Goal: Information Seeking & Learning: Understand process/instructions

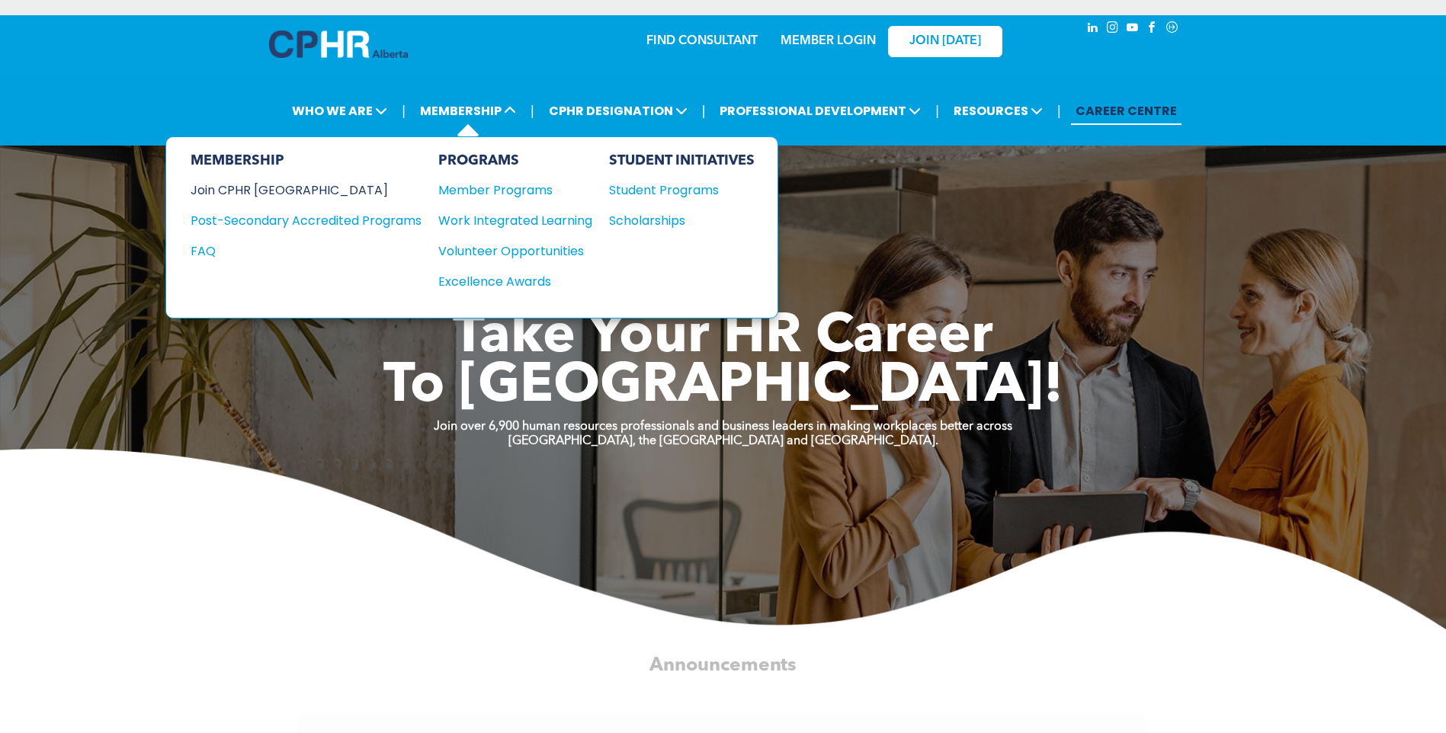
click at [252, 186] on div "Join CPHR [GEOGRAPHIC_DATA]" at bounding box center [295, 190] width 208 height 19
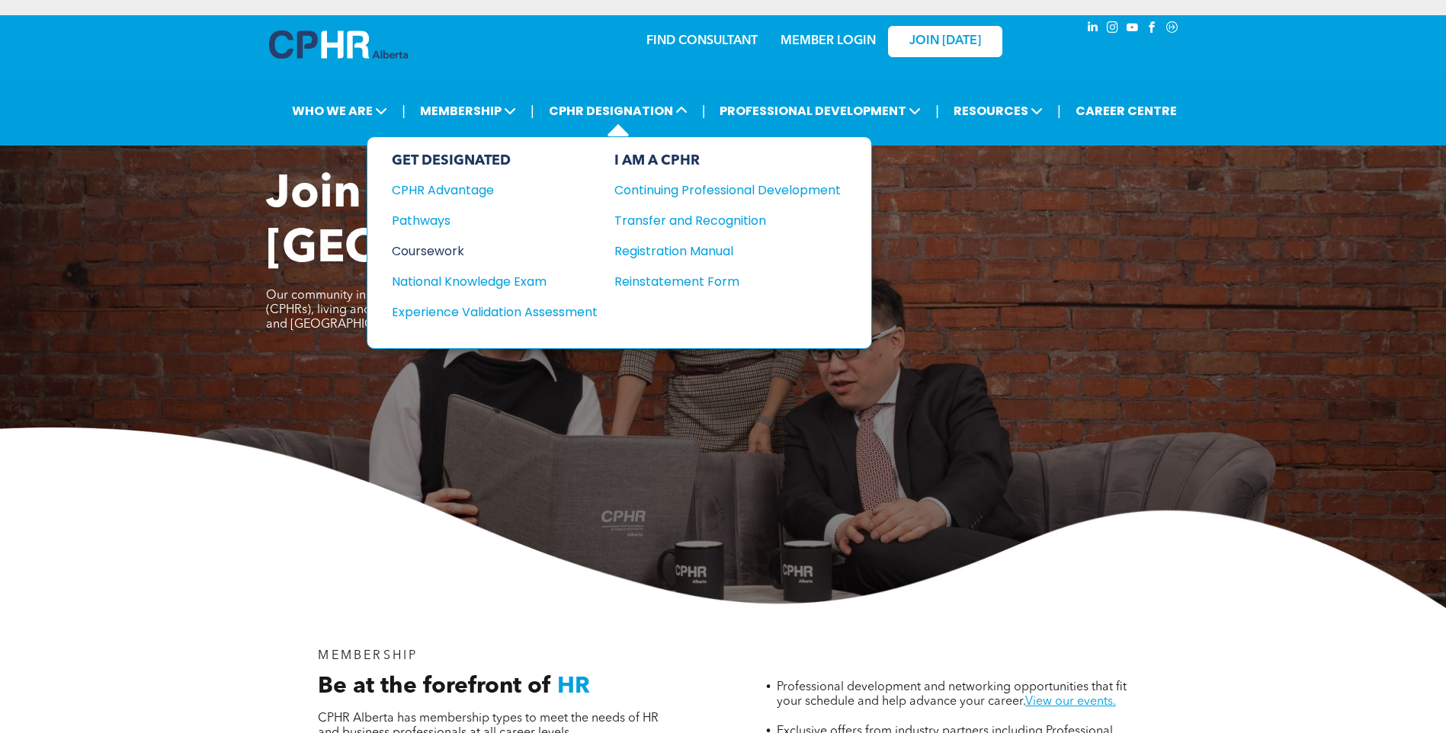
click at [428, 247] on div "Coursework" at bounding box center [484, 251] width 185 height 19
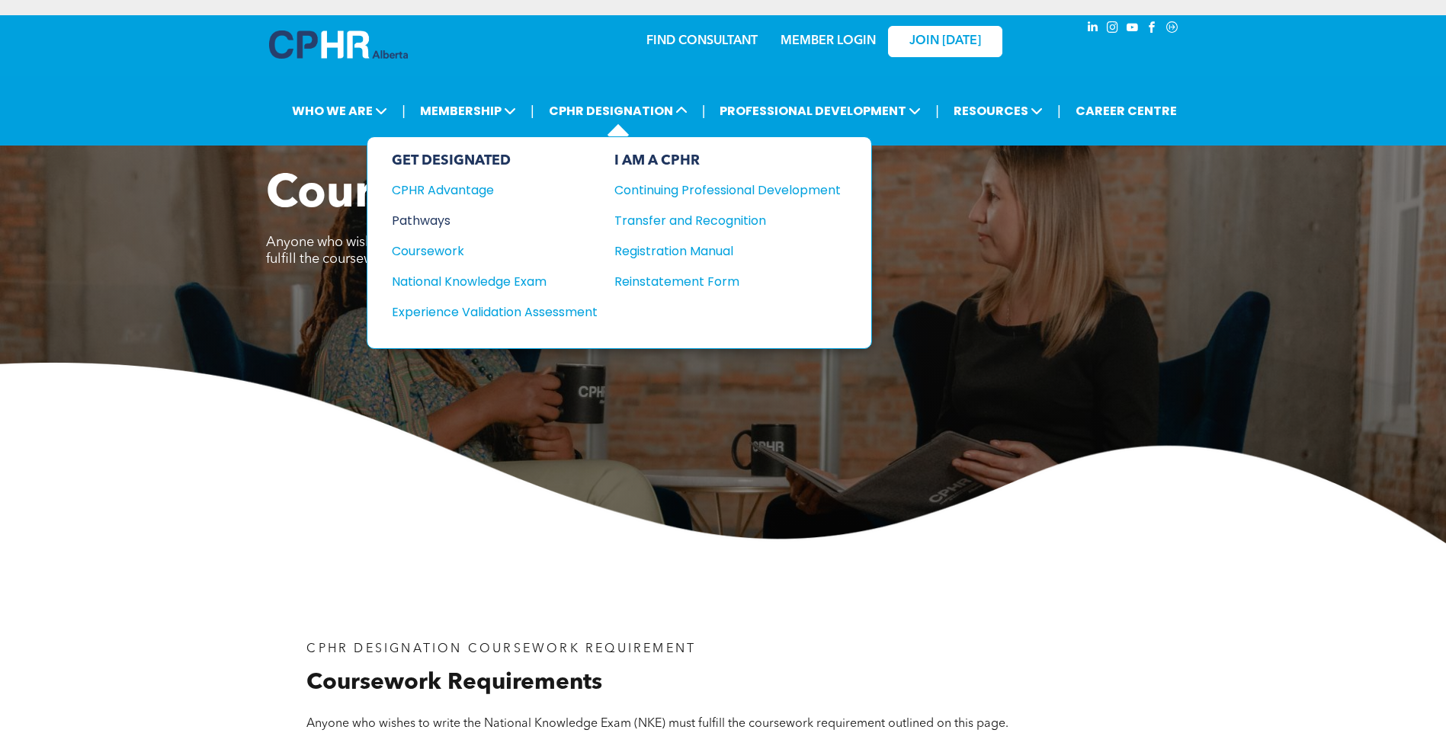
click at [445, 224] on div "Pathways" at bounding box center [484, 220] width 185 height 19
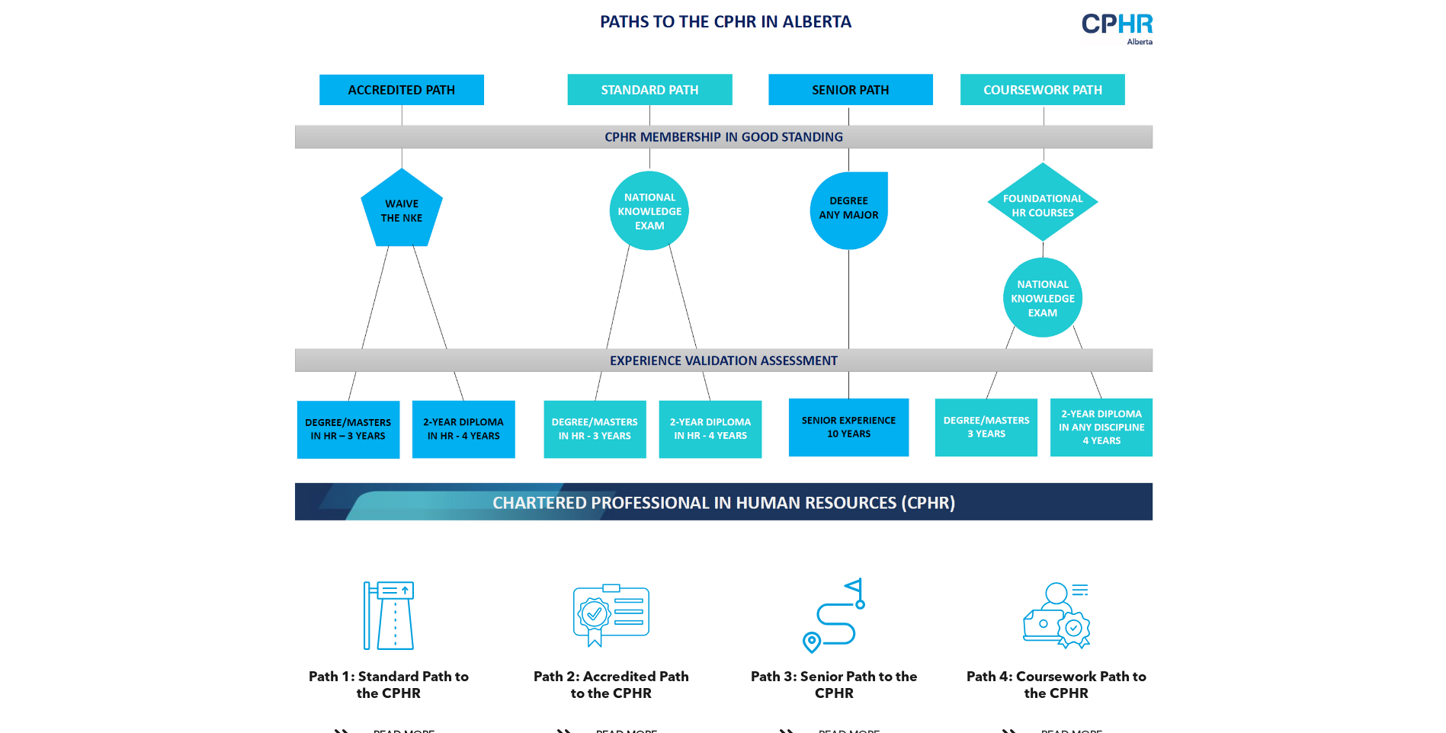
scroll to position [1587, 0]
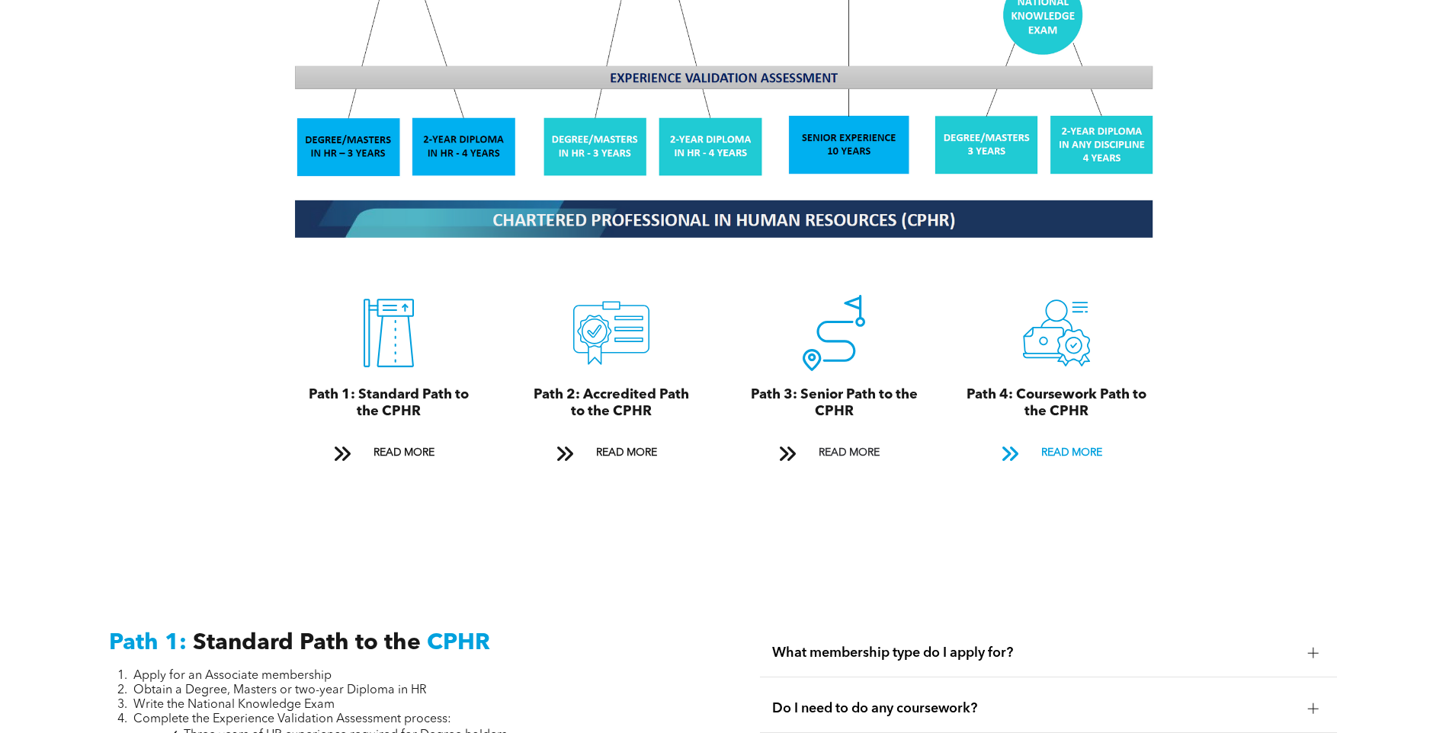
click at [1086, 439] on span "READ MORE" at bounding box center [1072, 453] width 72 height 28
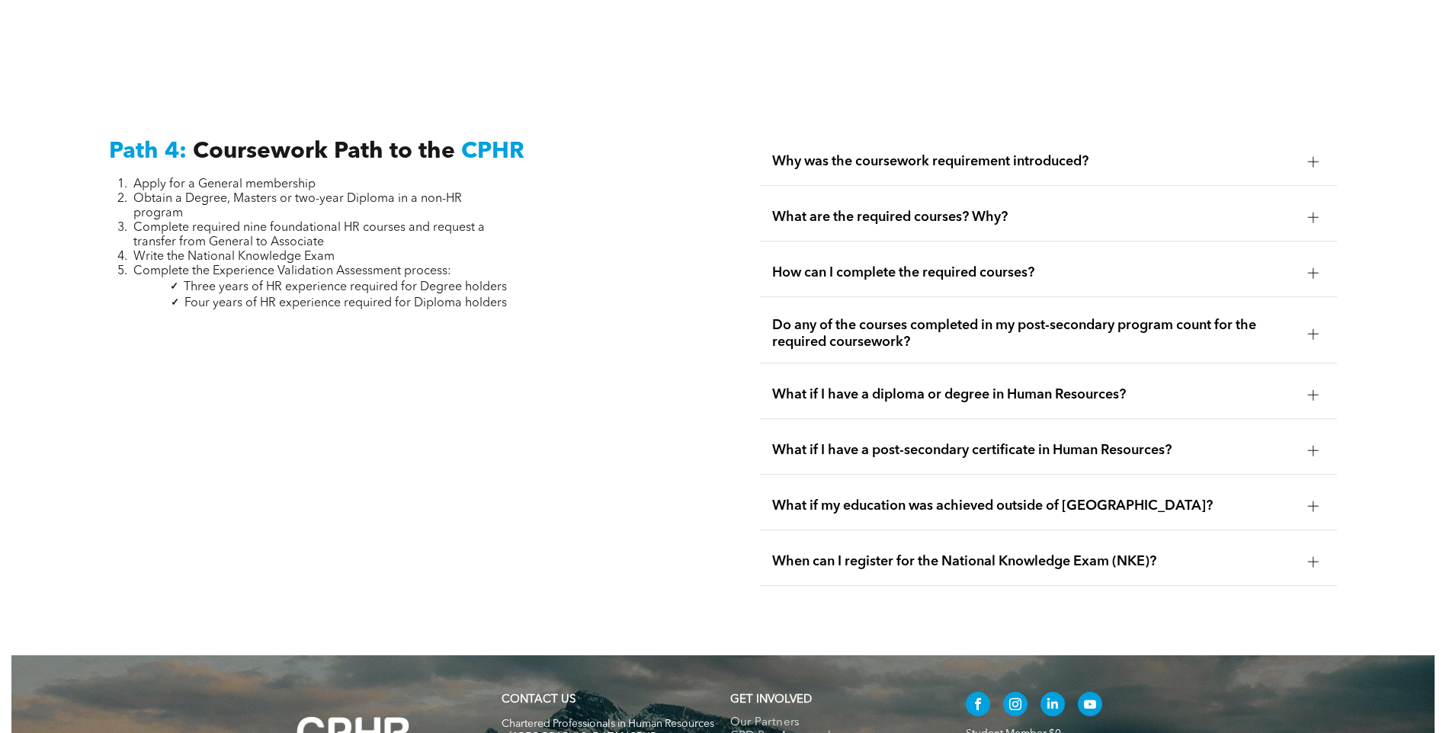
scroll to position [4525, 0]
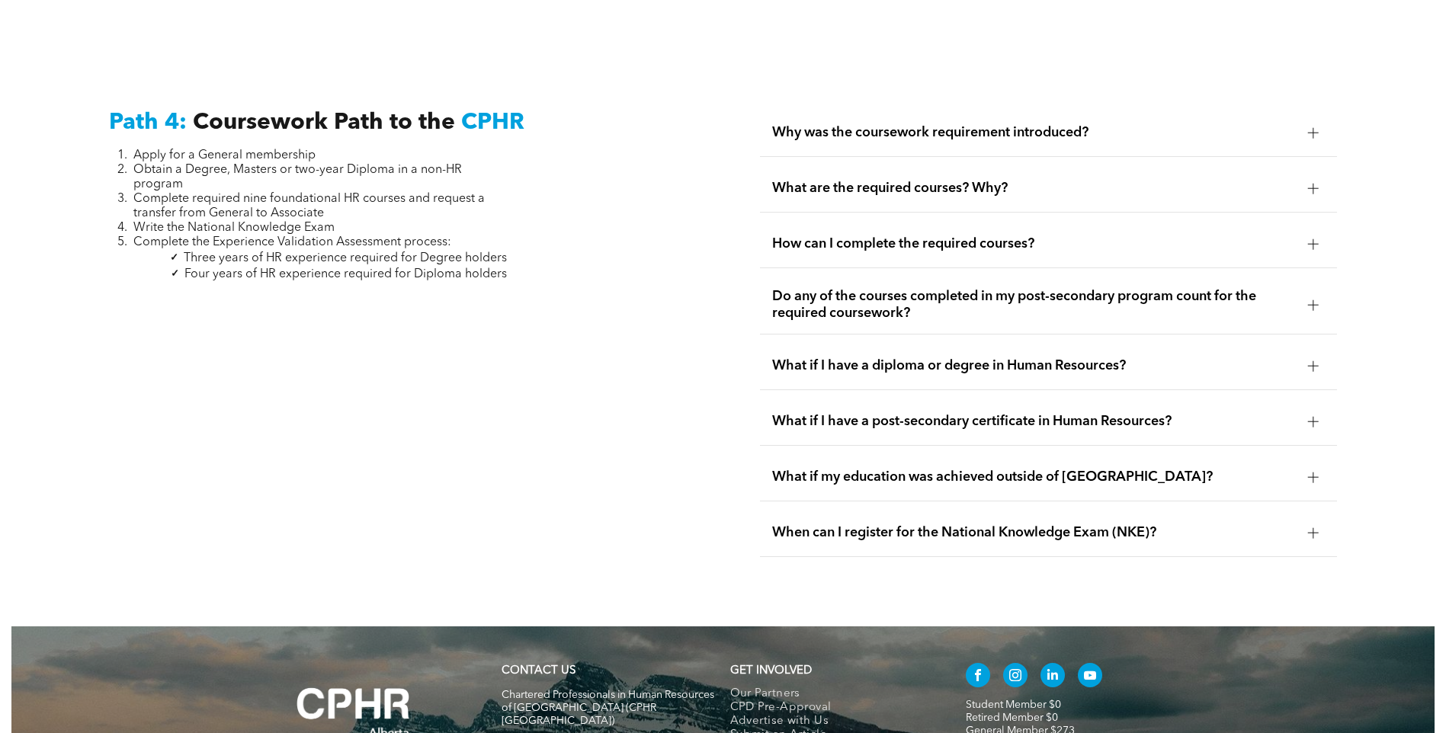
click at [550, 214] on div "Path 4: Coursework Path to the CPHR Apply for a General membership Obtain a Deg…" at bounding box center [398, 333] width 602 height 473
click at [556, 213] on div "Path 4: Coursework Path to the CPHR Apply for a General membership Obtain a Deg…" at bounding box center [398, 333] width 602 height 473
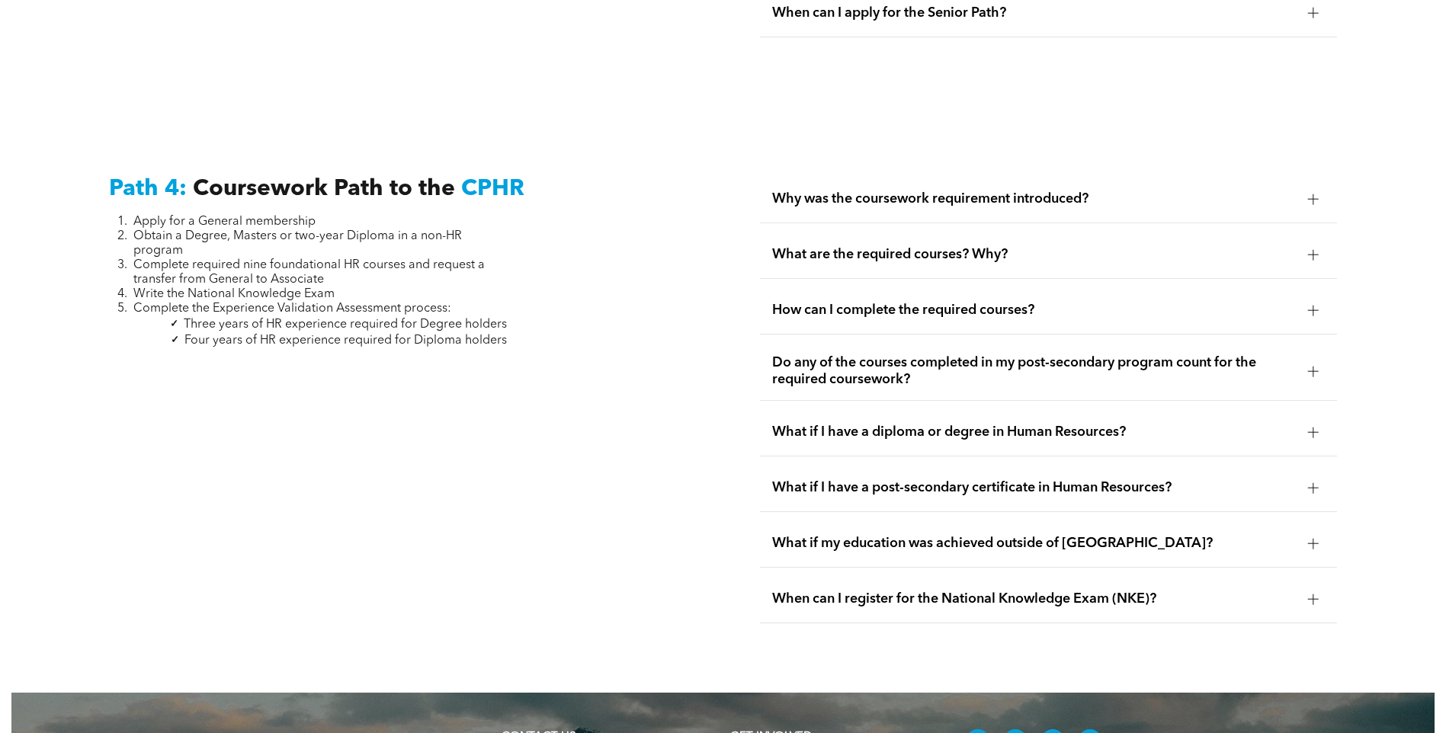
scroll to position [4373, 0]
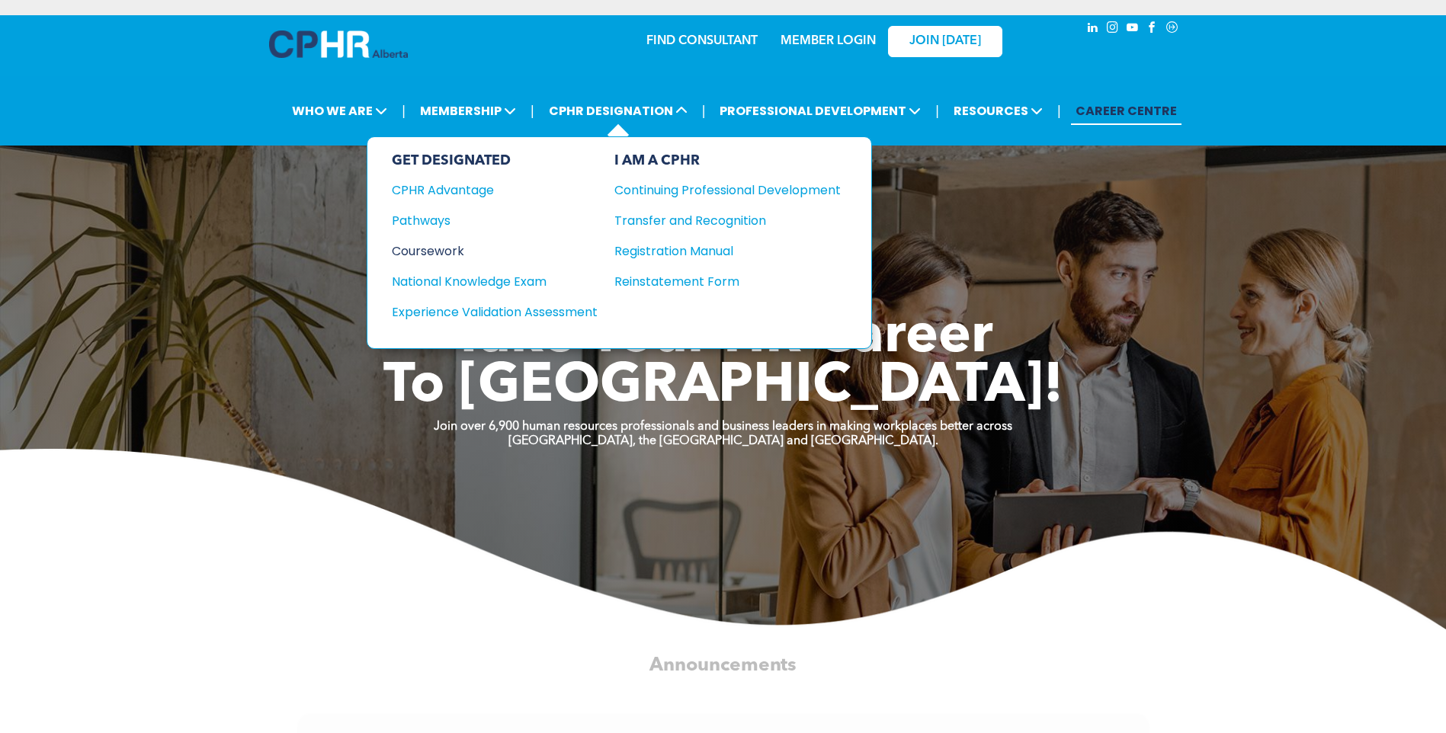
click at [440, 253] on div "Coursework" at bounding box center [484, 251] width 185 height 19
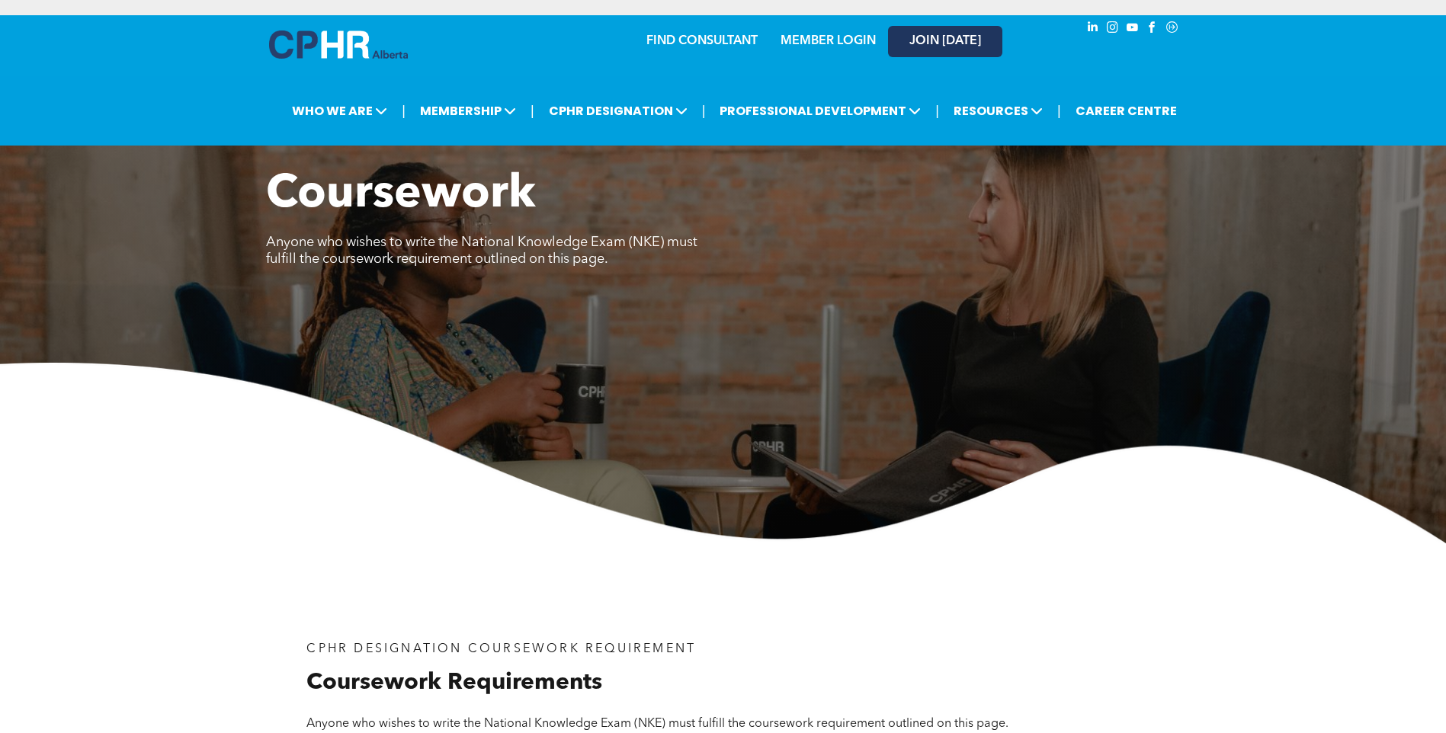
click at [957, 38] on span "JOIN [DATE]" at bounding box center [946, 41] width 72 height 14
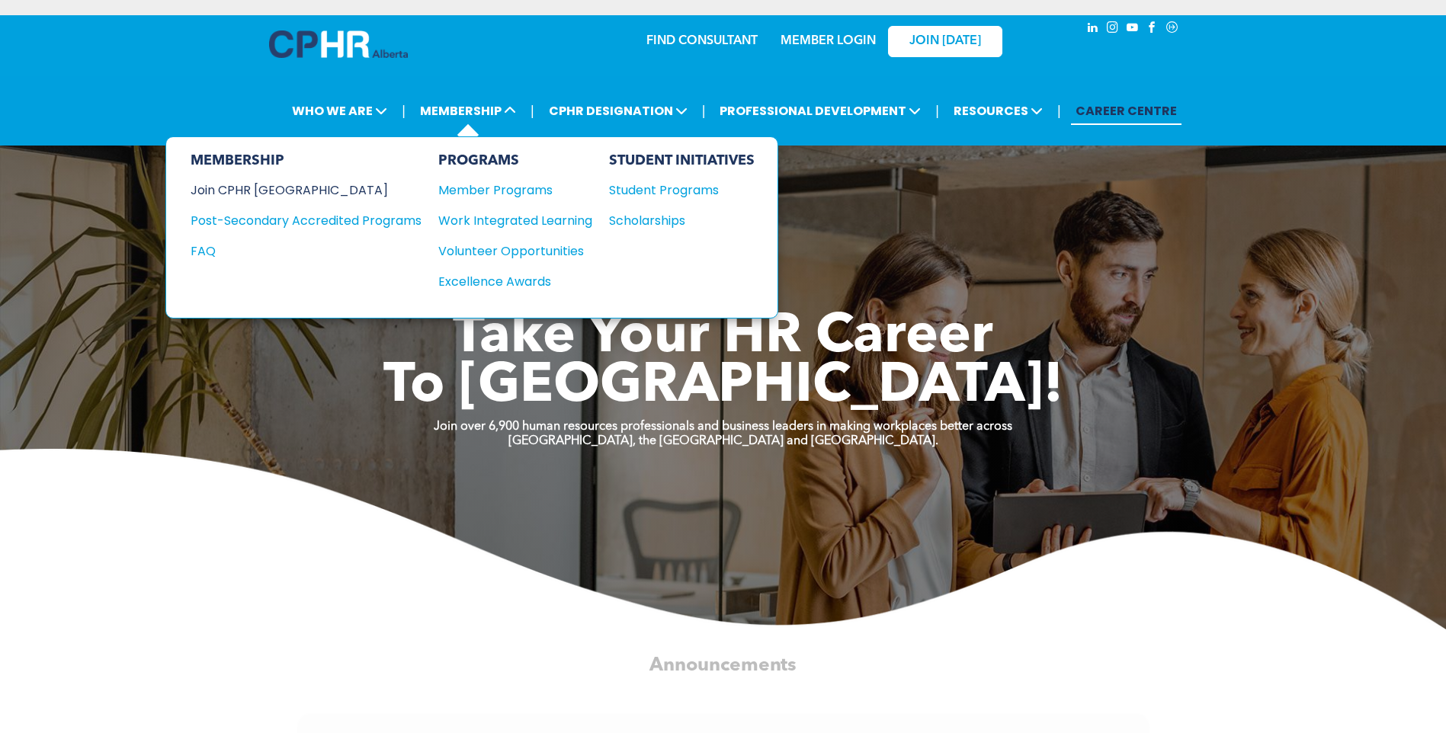
click at [289, 194] on div "Join CPHR [GEOGRAPHIC_DATA]" at bounding box center [295, 190] width 208 height 19
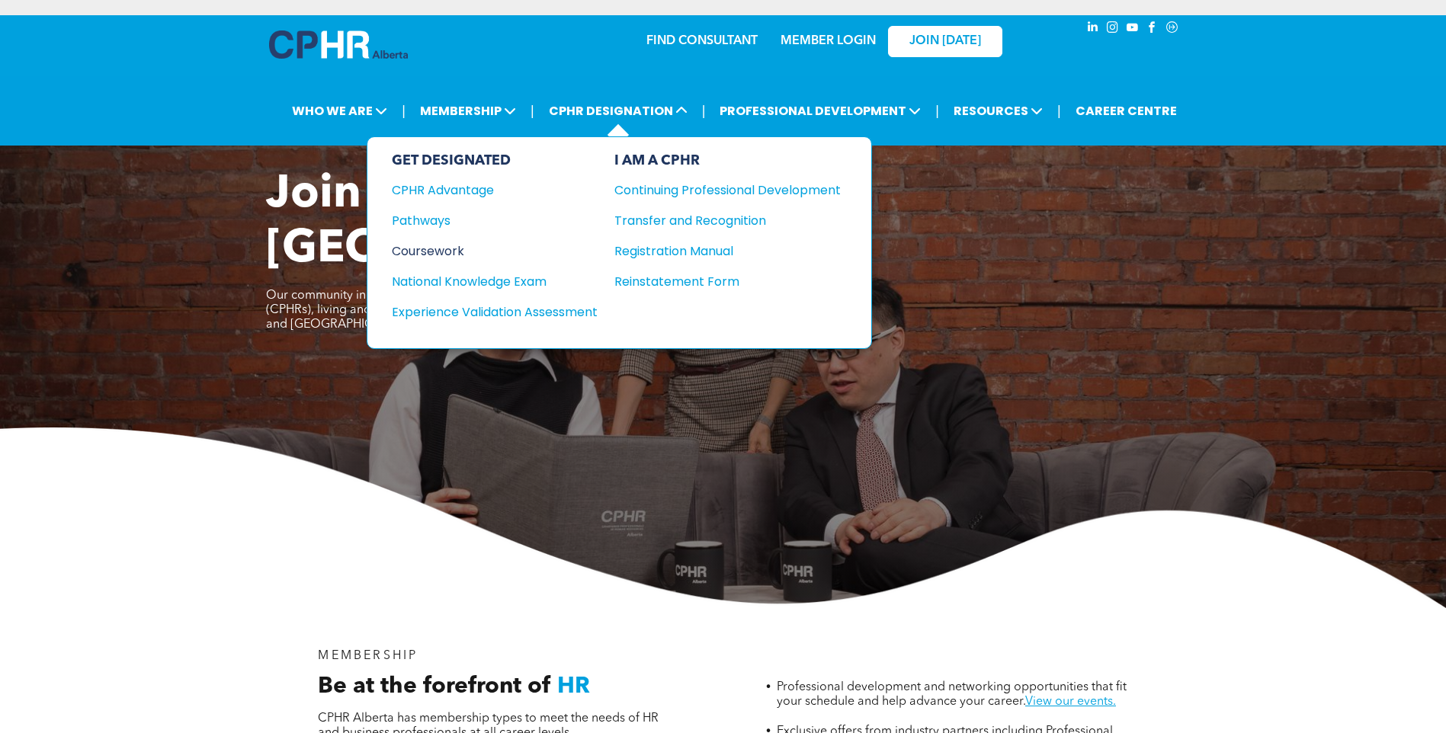
click at [438, 246] on div "Coursework" at bounding box center [484, 251] width 185 height 19
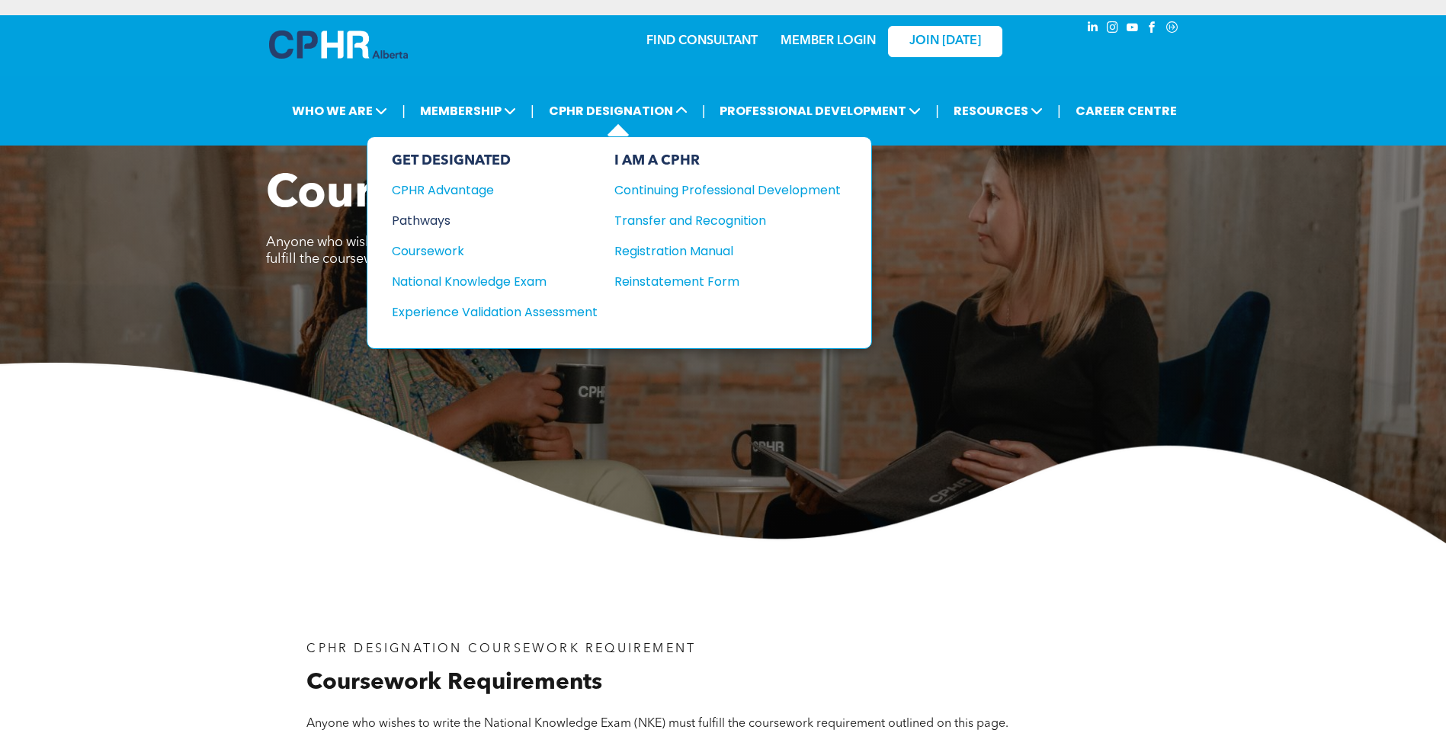
click at [448, 221] on div "Pathways" at bounding box center [484, 220] width 185 height 19
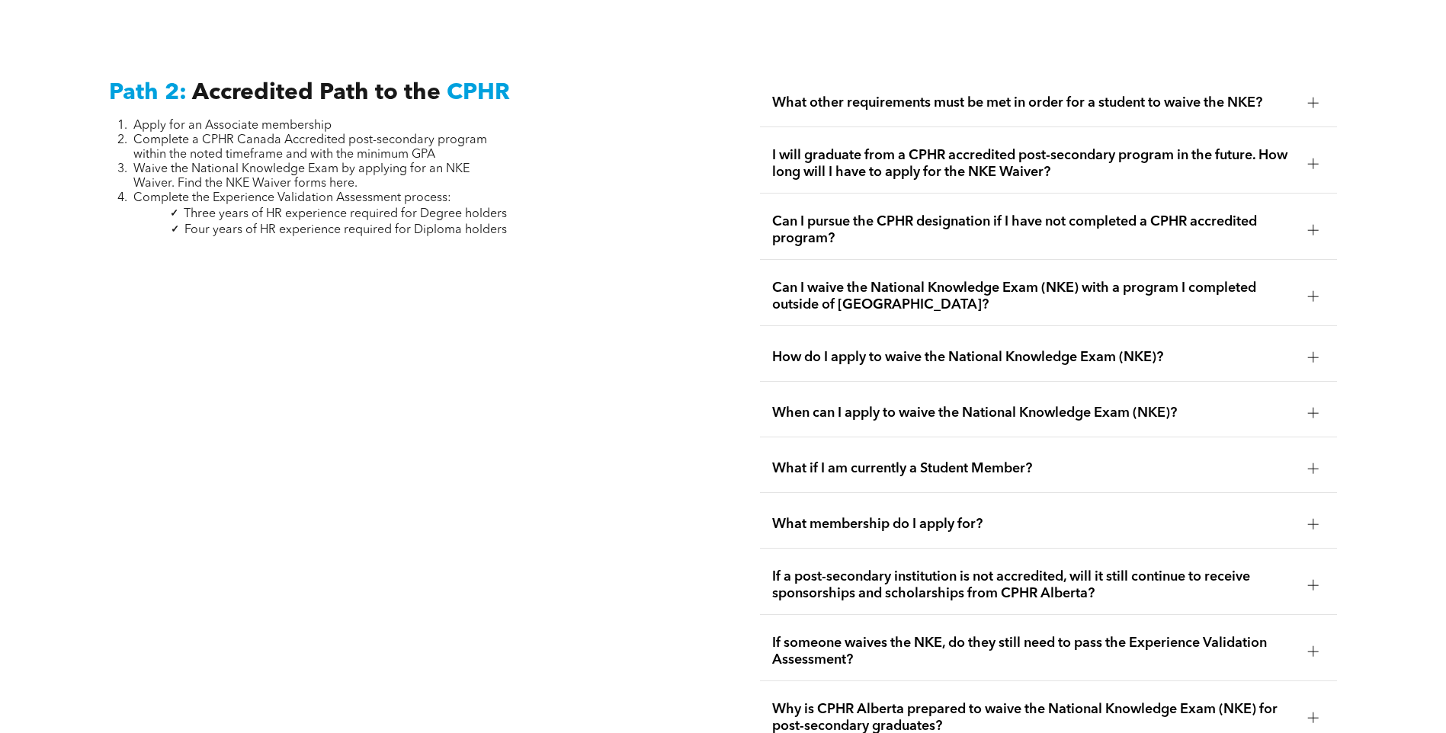
scroll to position [2472, 0]
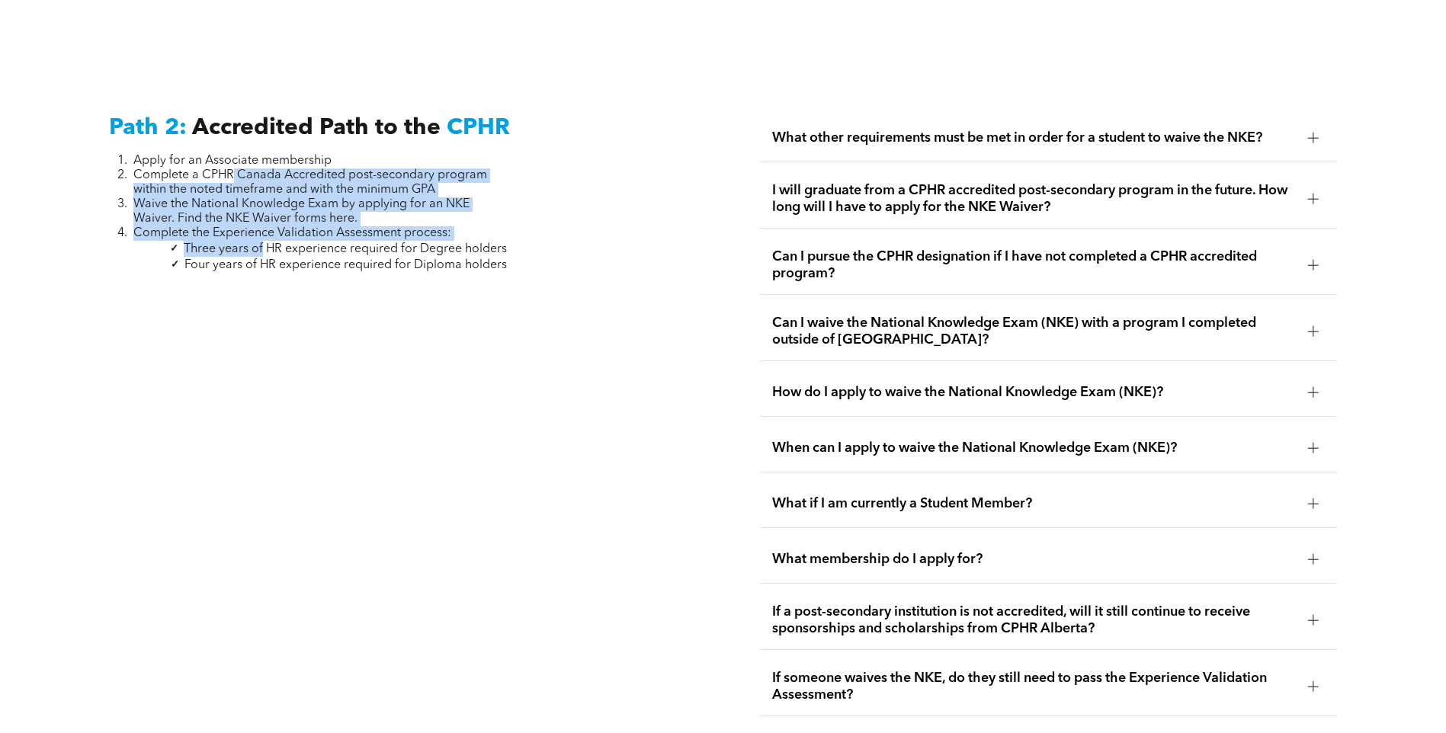
drag, startPoint x: 220, startPoint y: 151, endPoint x: 254, endPoint y: 220, distance: 76.4
click at [254, 220] on div "Apply for an Associate membership Complete a CPHR Canada Accredited post-second…" at bounding box center [308, 213] width 398 height 119
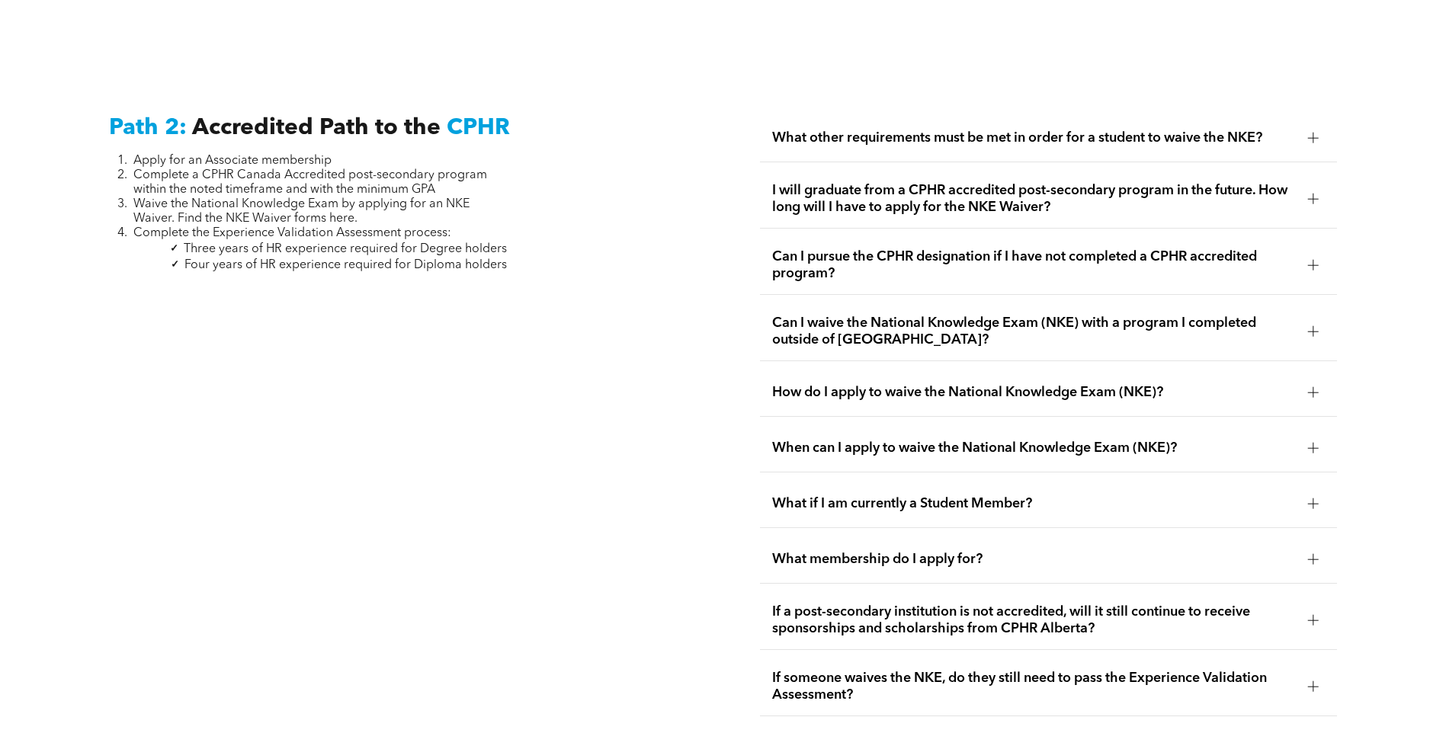
drag, startPoint x: 254, startPoint y: 220, endPoint x: 229, endPoint y: 292, distance: 76.4
click at [229, 292] on div "Path 2: Accredited Path to the CPHR Apply for an Associate membership Complete …" at bounding box center [398, 720] width 602 height 1237
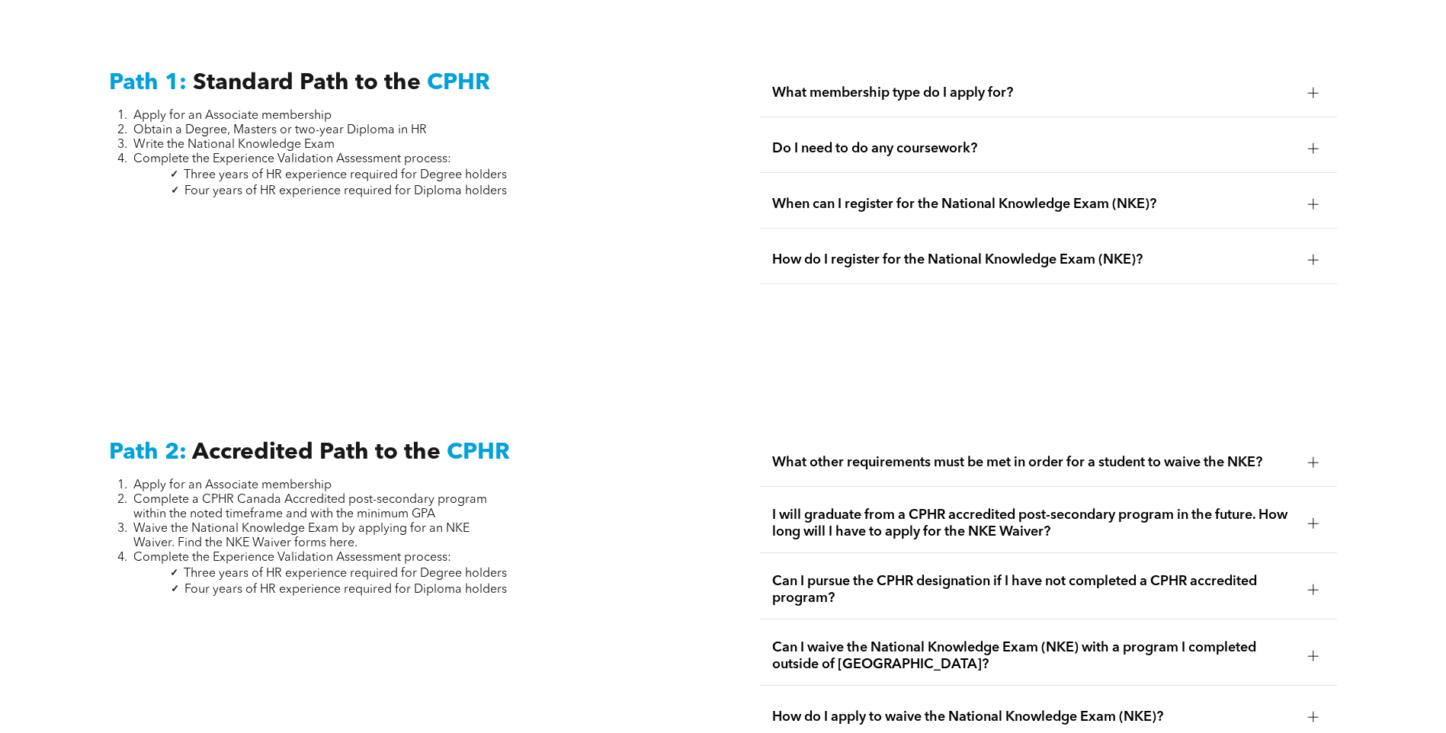
scroll to position [2194, 0]
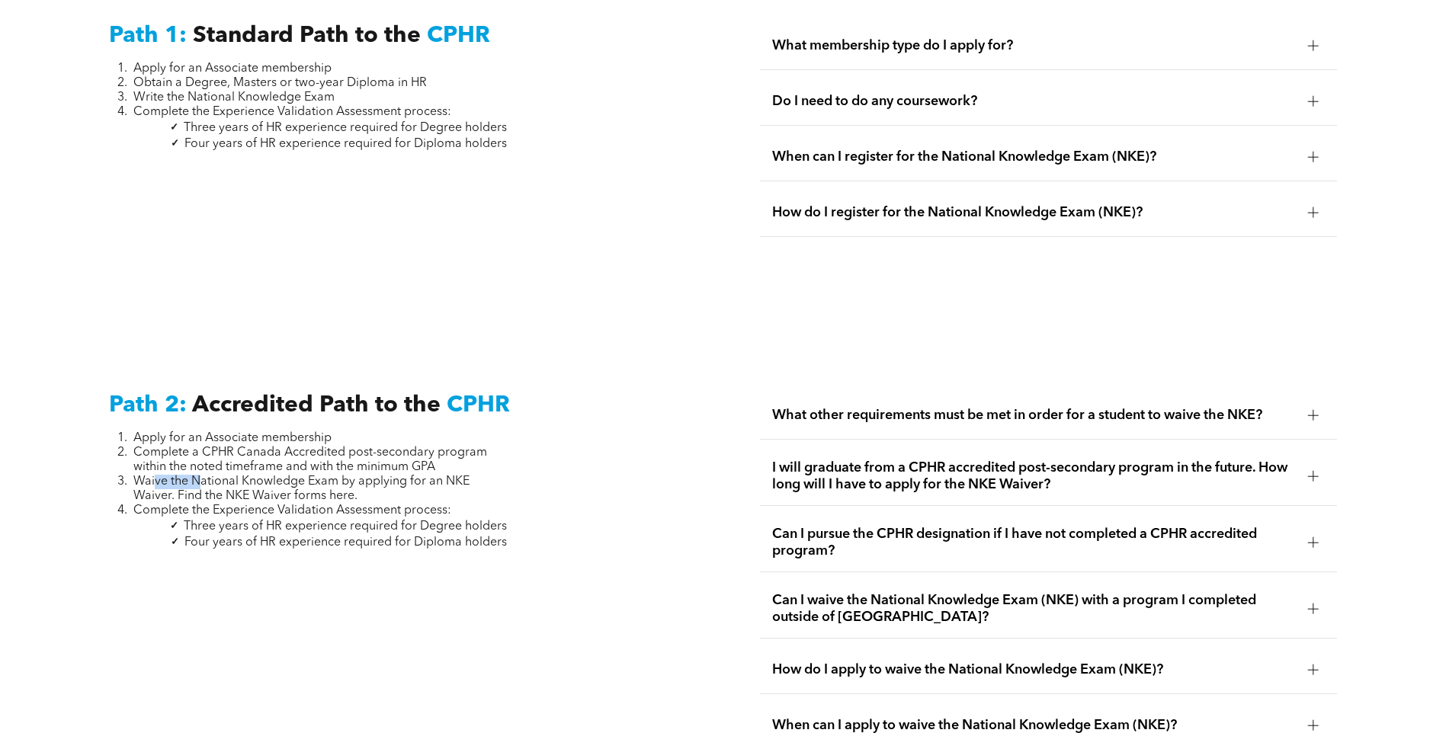
drag, startPoint x: 146, startPoint y: 460, endPoint x: 188, endPoint y: 456, distance: 41.3
click at [188, 476] on span "Waive the National Knowledge Exam by applying for an NKE Waiver. Find the NKE W…" at bounding box center [301, 489] width 336 height 27
drag, startPoint x: 188, startPoint y: 456, endPoint x: 257, endPoint y: 456, distance: 69.4
click at [257, 476] on span "Waive the National Knowledge Exam by applying for an NKE Waiver. Find the NKE W…" at bounding box center [301, 489] width 336 height 27
drag, startPoint x: 145, startPoint y: 425, endPoint x: 459, endPoint y: 437, distance: 314.4
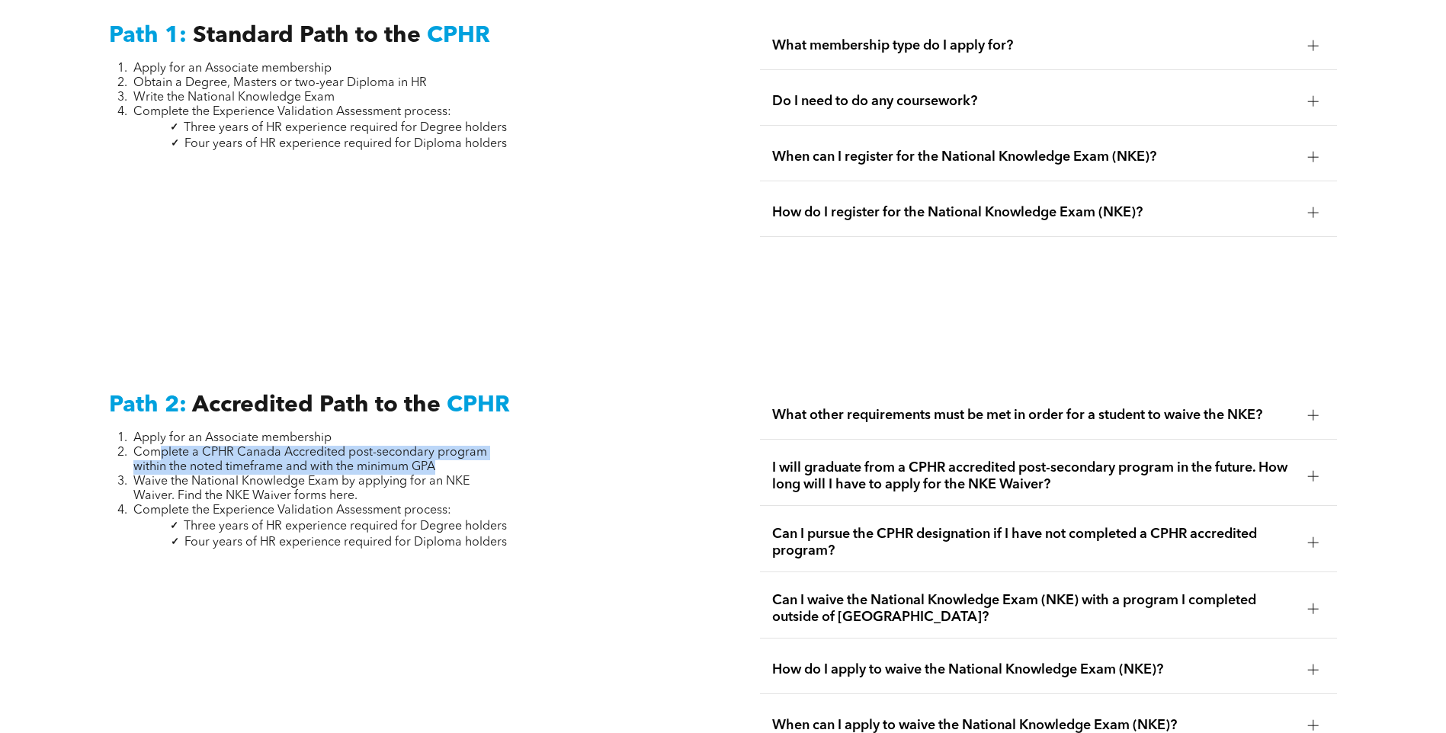
click at [459, 446] on li "Complete a CPHR Canada Accredited post-secondary program within the noted timef…" at bounding box center [320, 460] width 374 height 29
drag, startPoint x: 459, startPoint y: 437, endPoint x: 637, endPoint y: 455, distance: 178.6
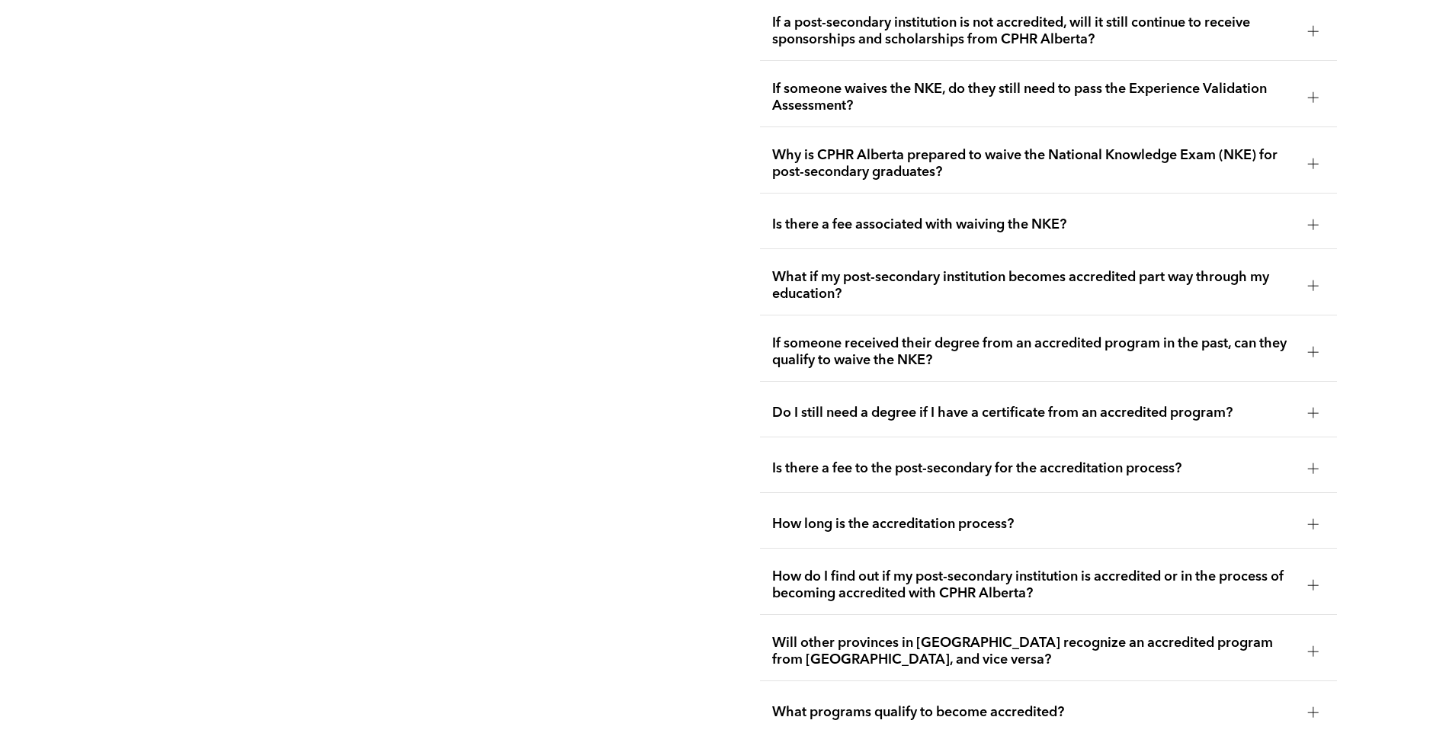
scroll to position [3102, 0]
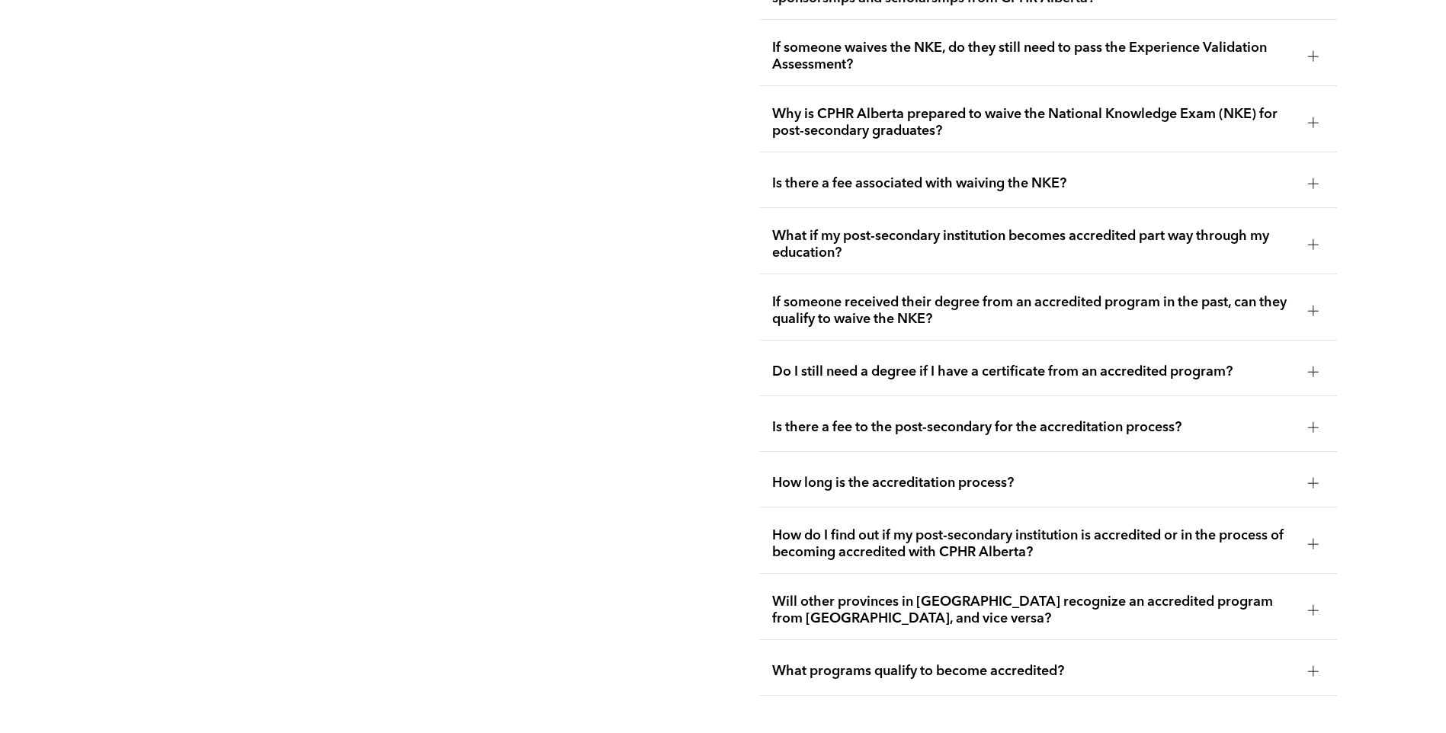
click at [1317, 361] on div at bounding box center [1313, 372] width 23 height 23
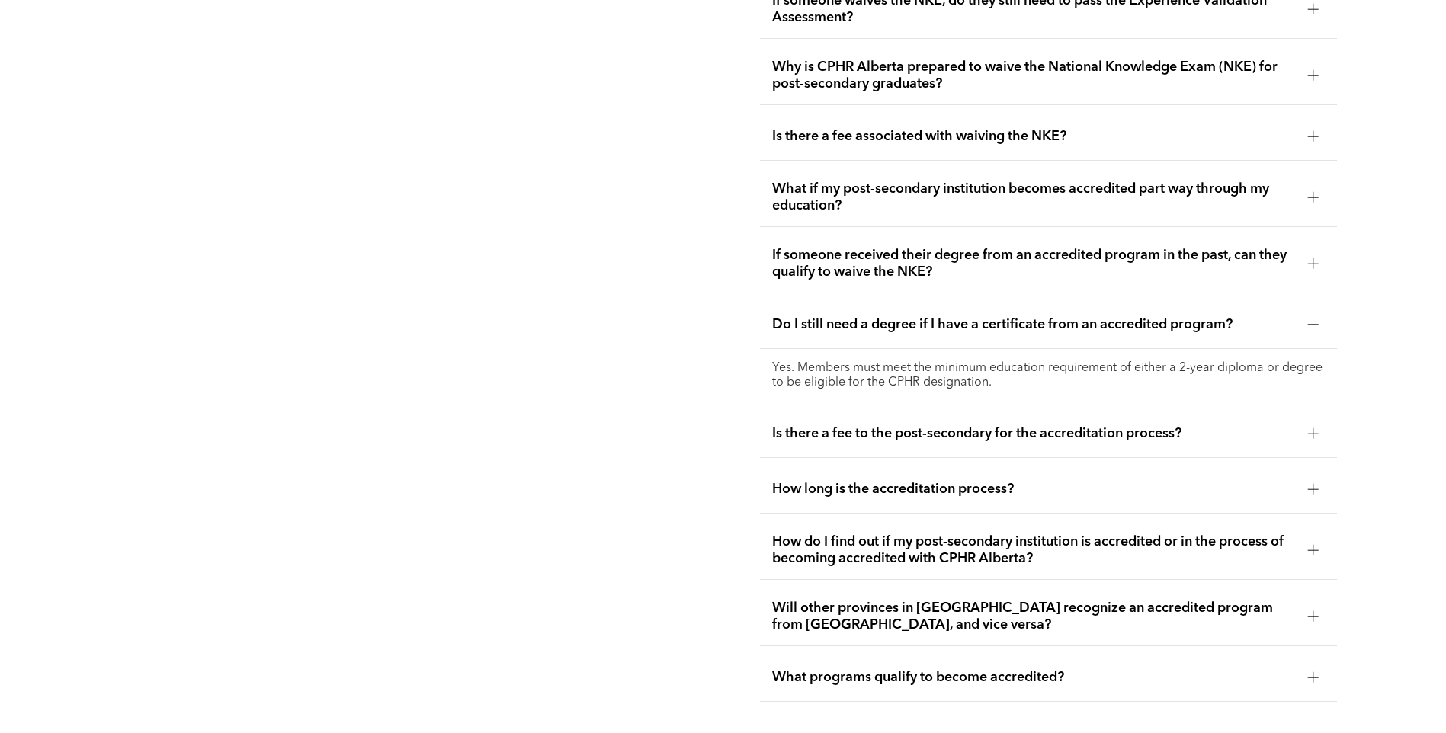
scroll to position [3162, 0]
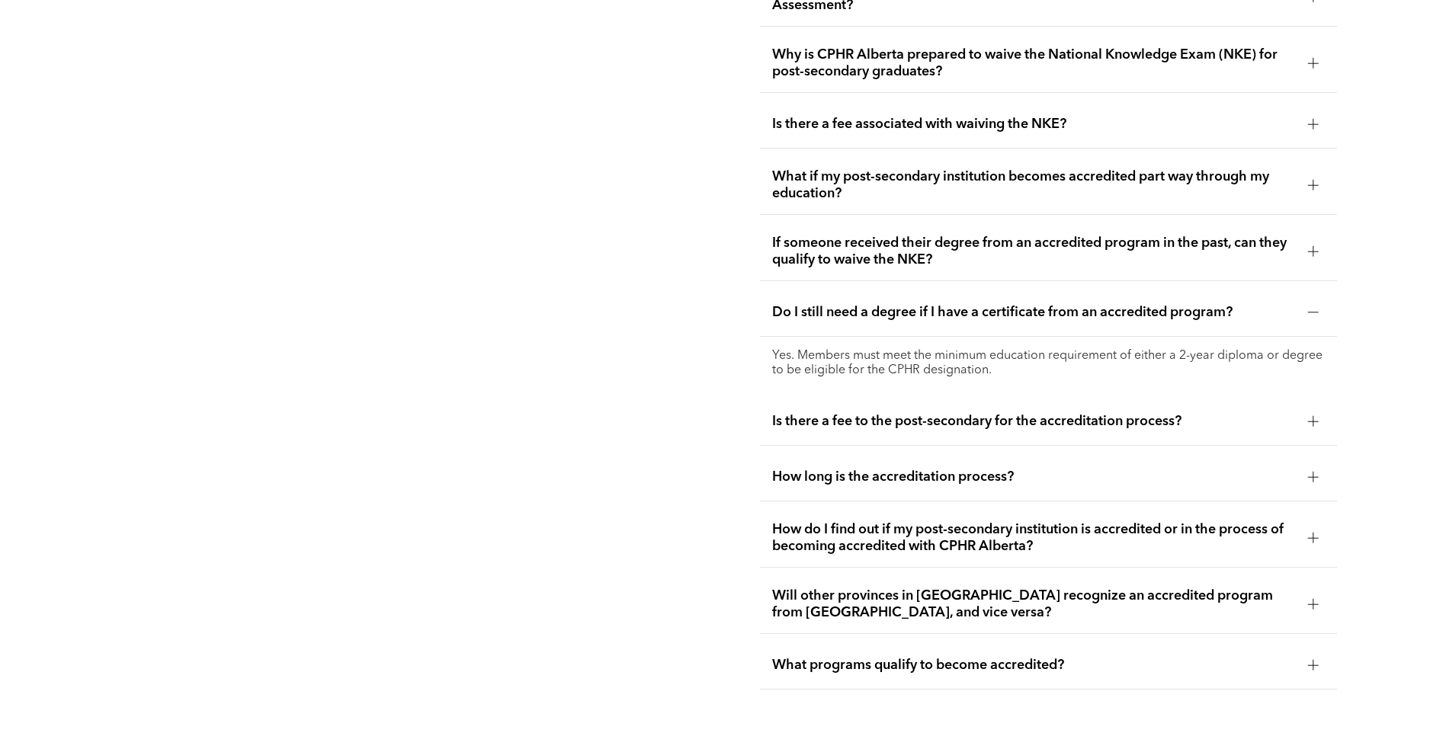
click at [1291, 597] on ul "What other requirements must be met in order for a student to waive the NKE? In…" at bounding box center [1048, 57] width 577 height 1266
click at [1296, 642] on div "What programs qualify to become accredited?" at bounding box center [1048, 666] width 577 height 48
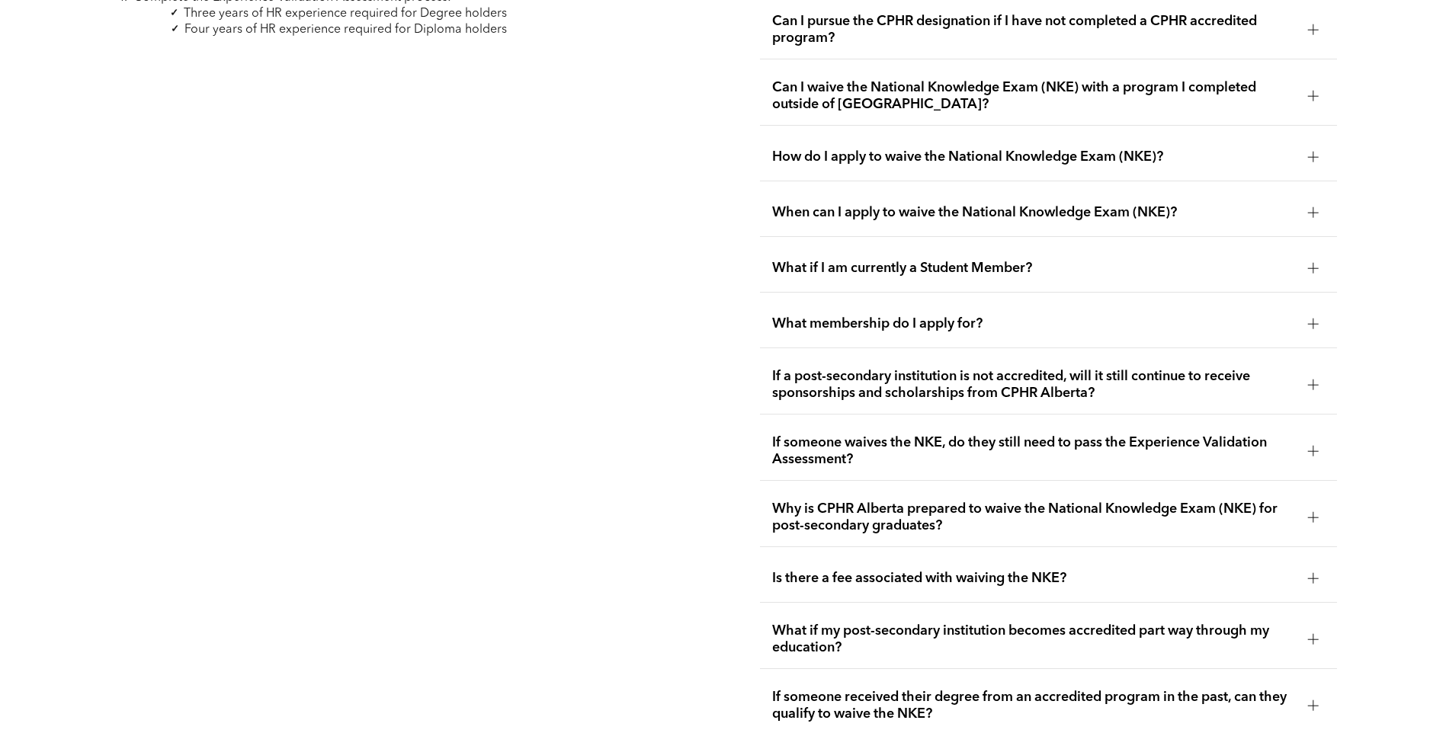
scroll to position [2672, 0]
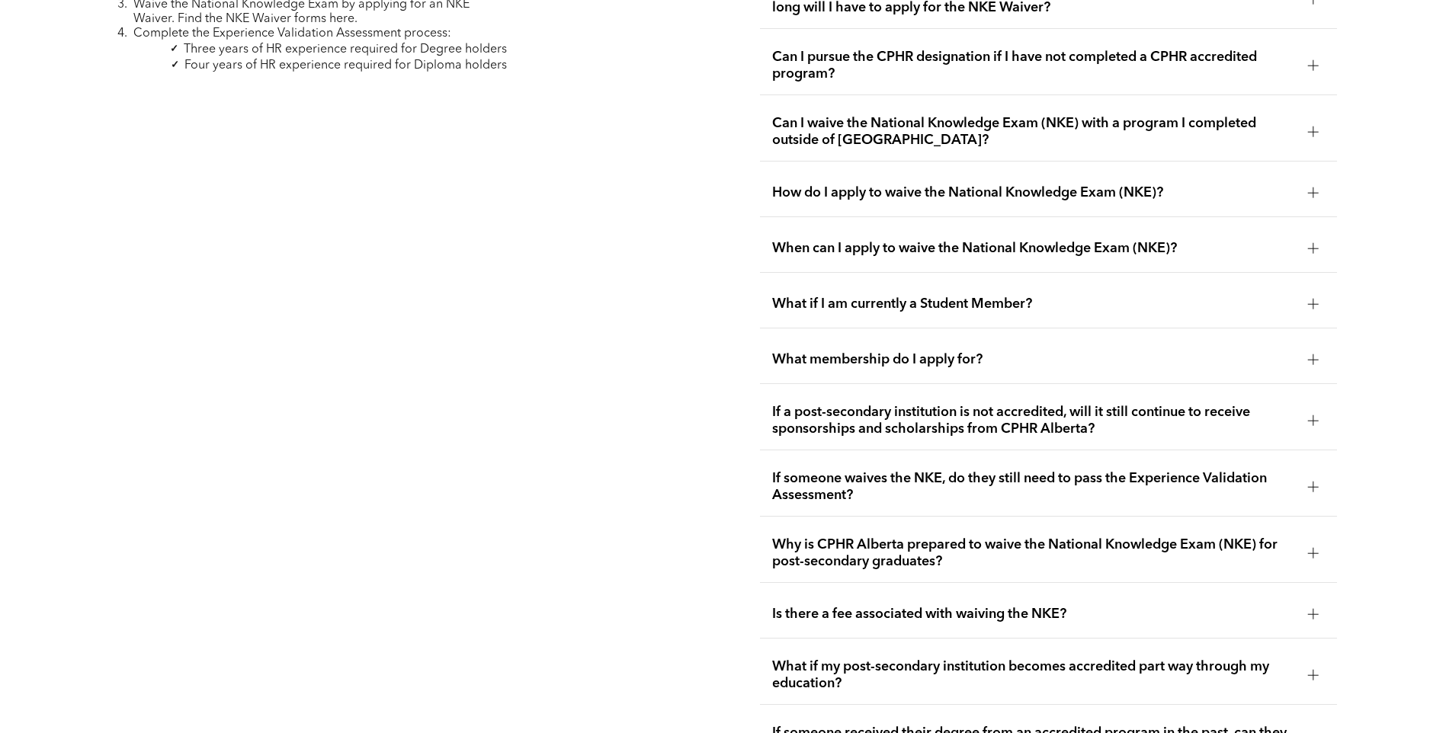
click at [1295, 458] on div "If someone waives the NKE, do they still need to pass the Experience Validation…" at bounding box center [1048, 487] width 577 height 59
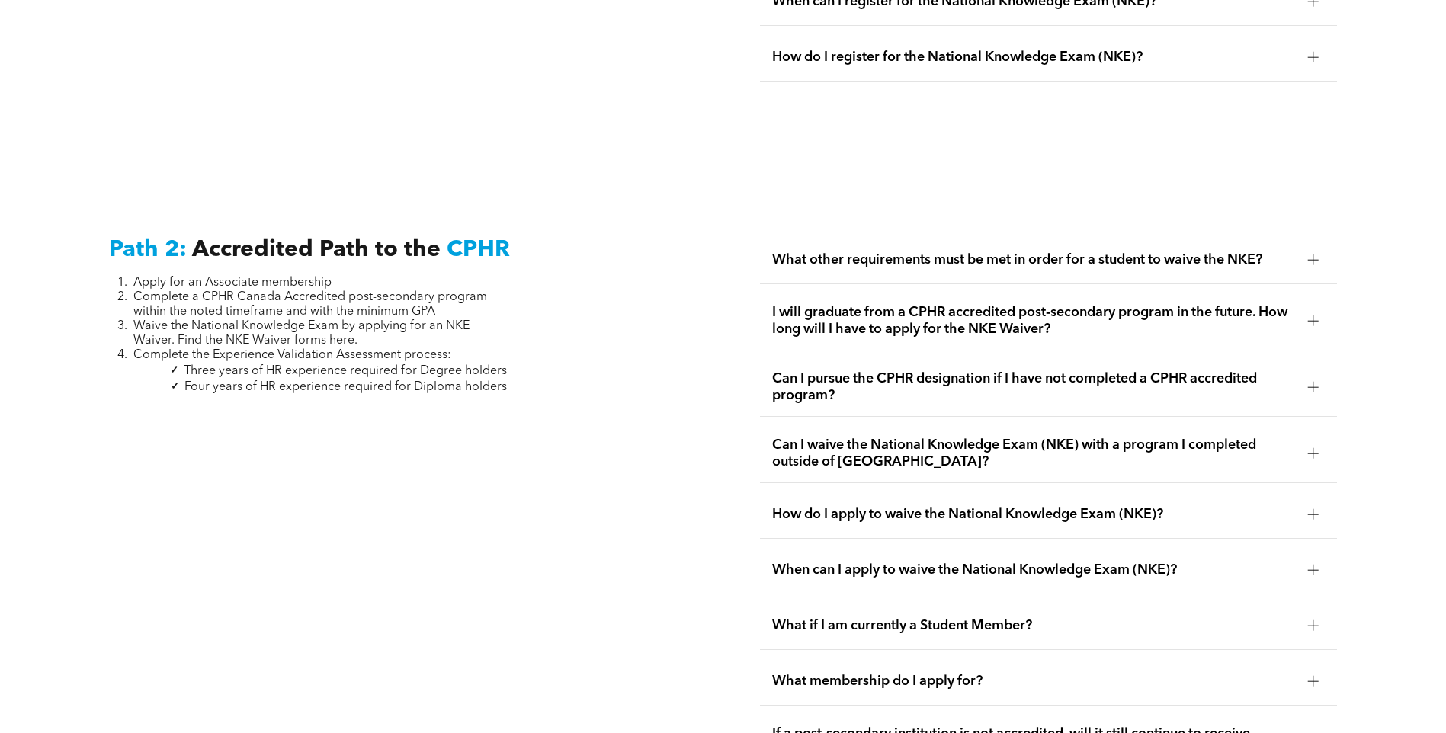
scroll to position [2356, 0]
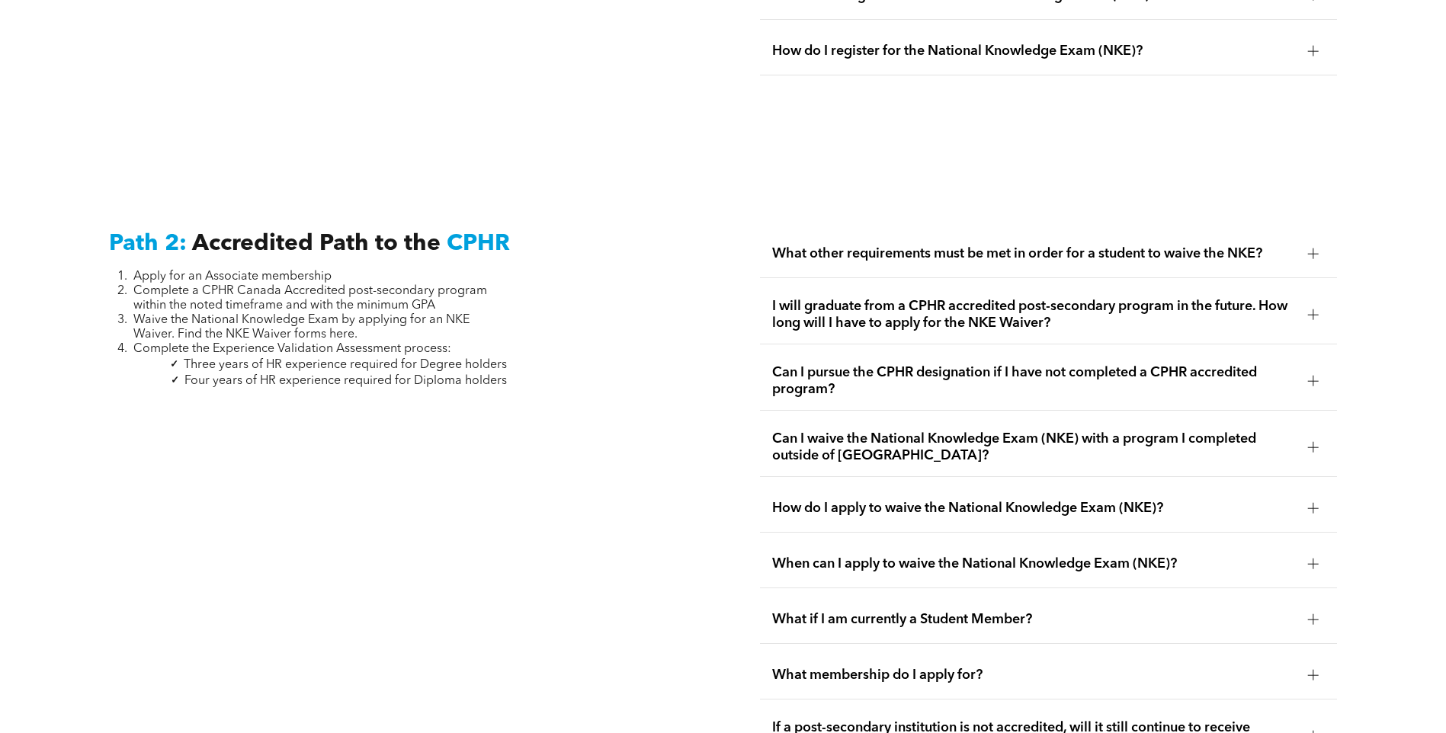
click at [1262, 246] on span "What other requirements must be met in order for a student to waive the NKE?" at bounding box center [1034, 254] width 524 height 17
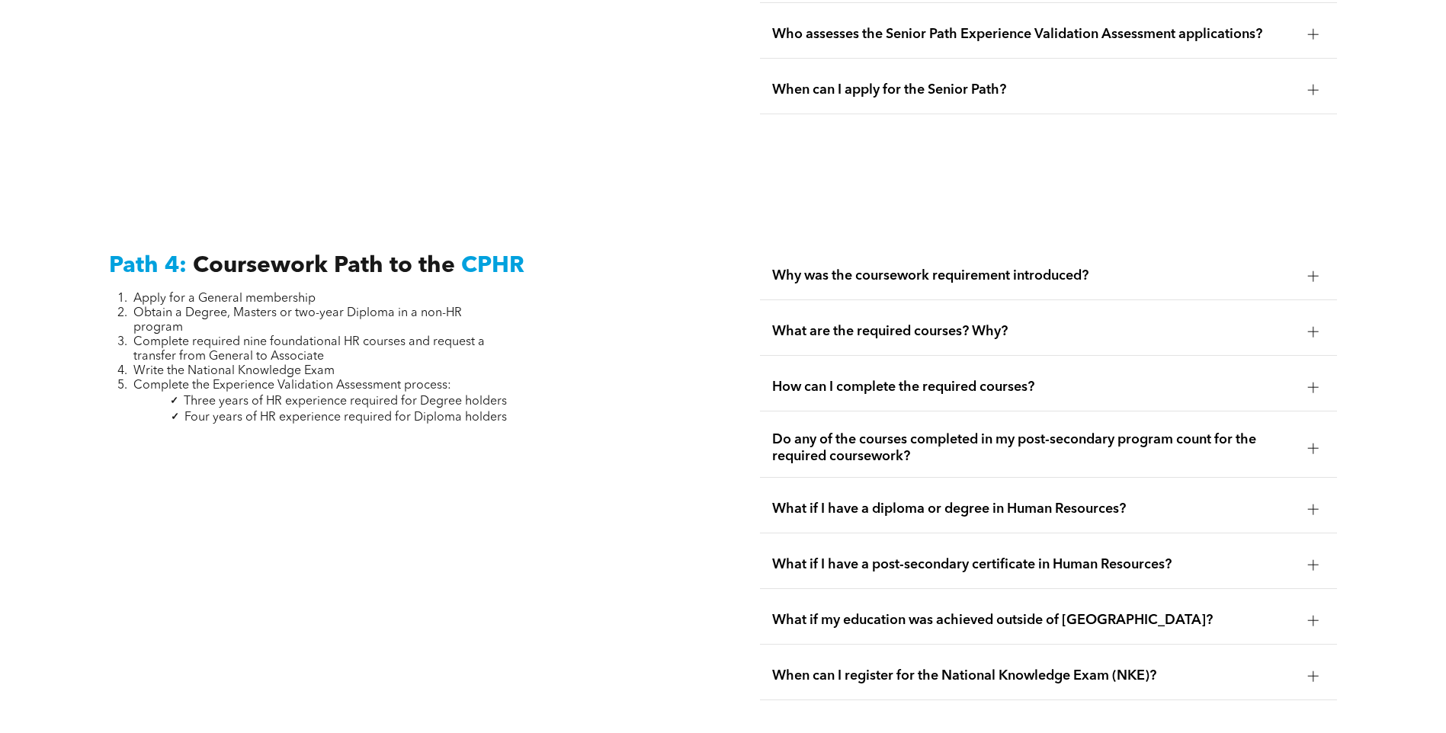
scroll to position [4471, 0]
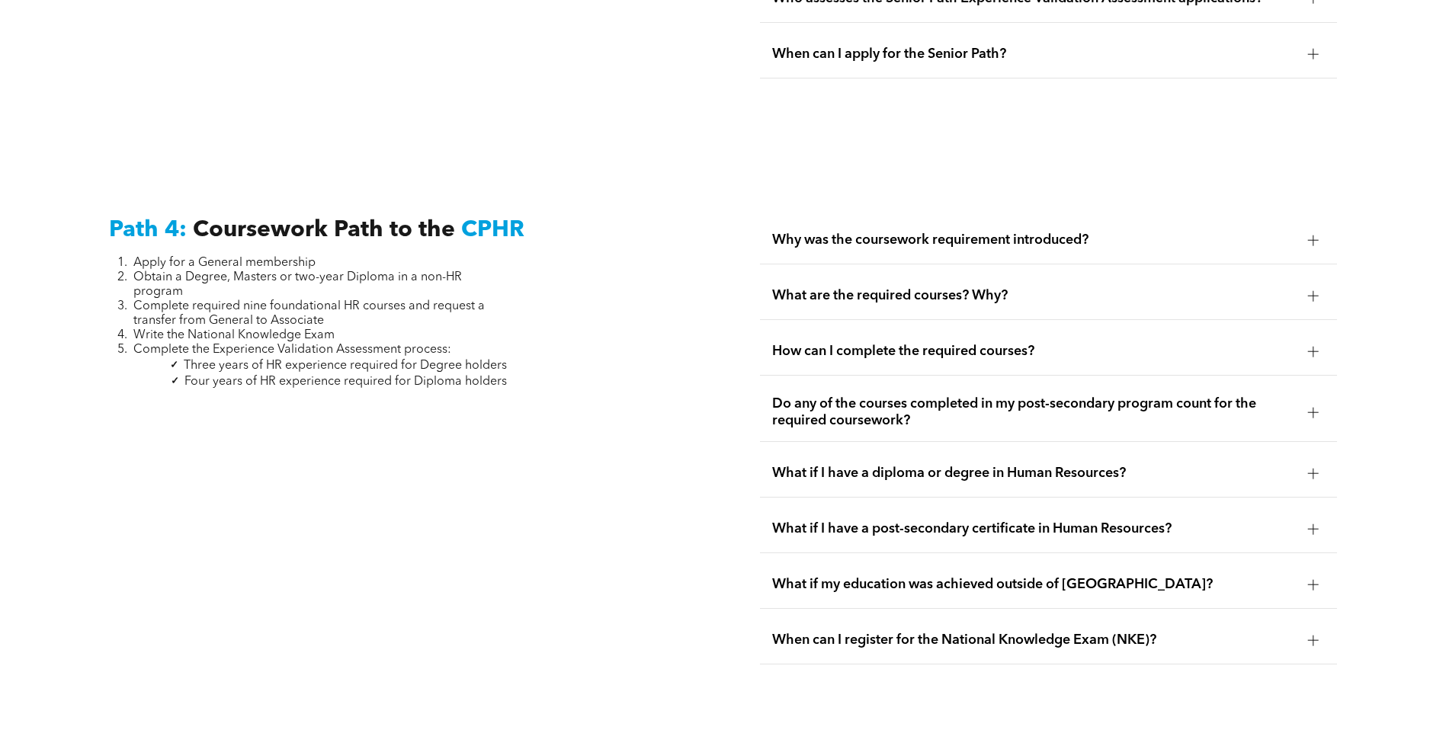
click at [1081, 232] on span "Why was the coursework requirement introduced?" at bounding box center [1034, 240] width 524 height 17
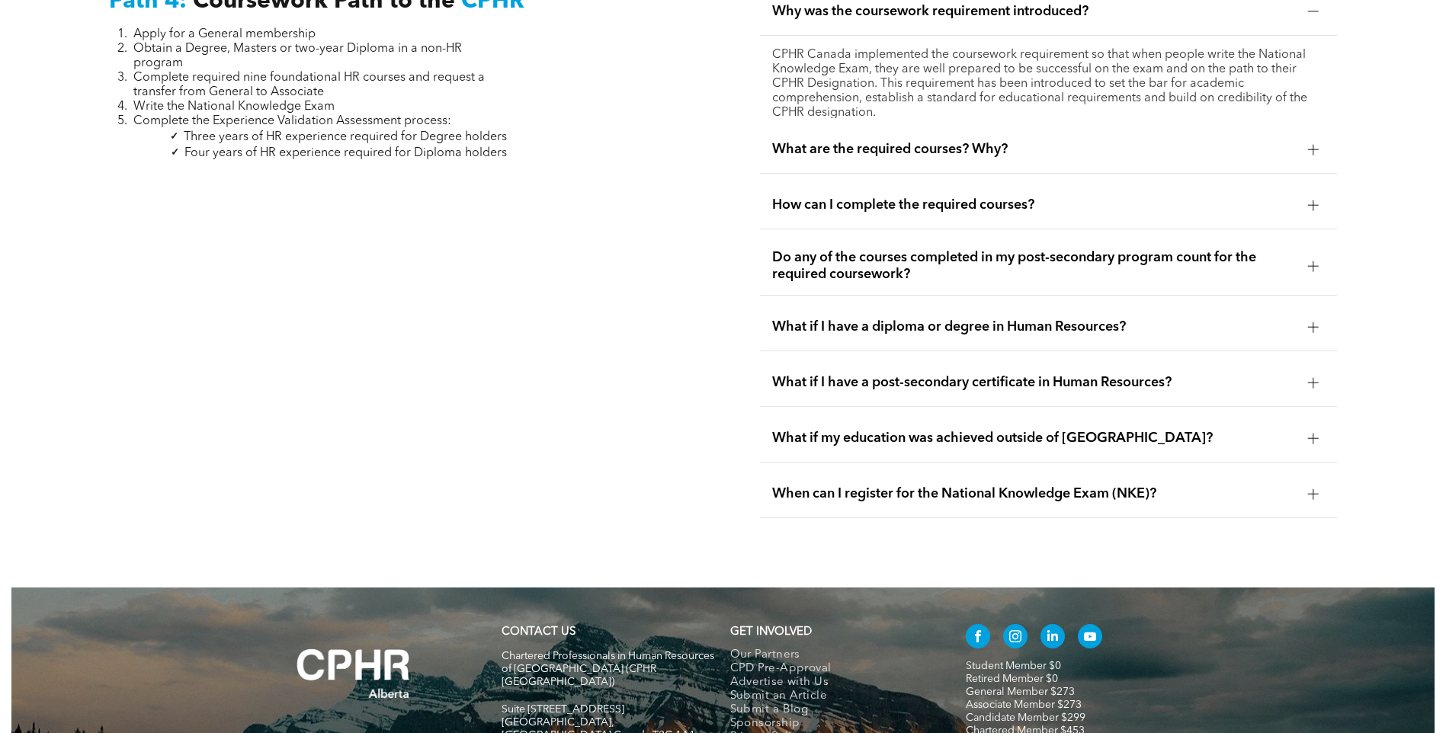
scroll to position [4623, 0]
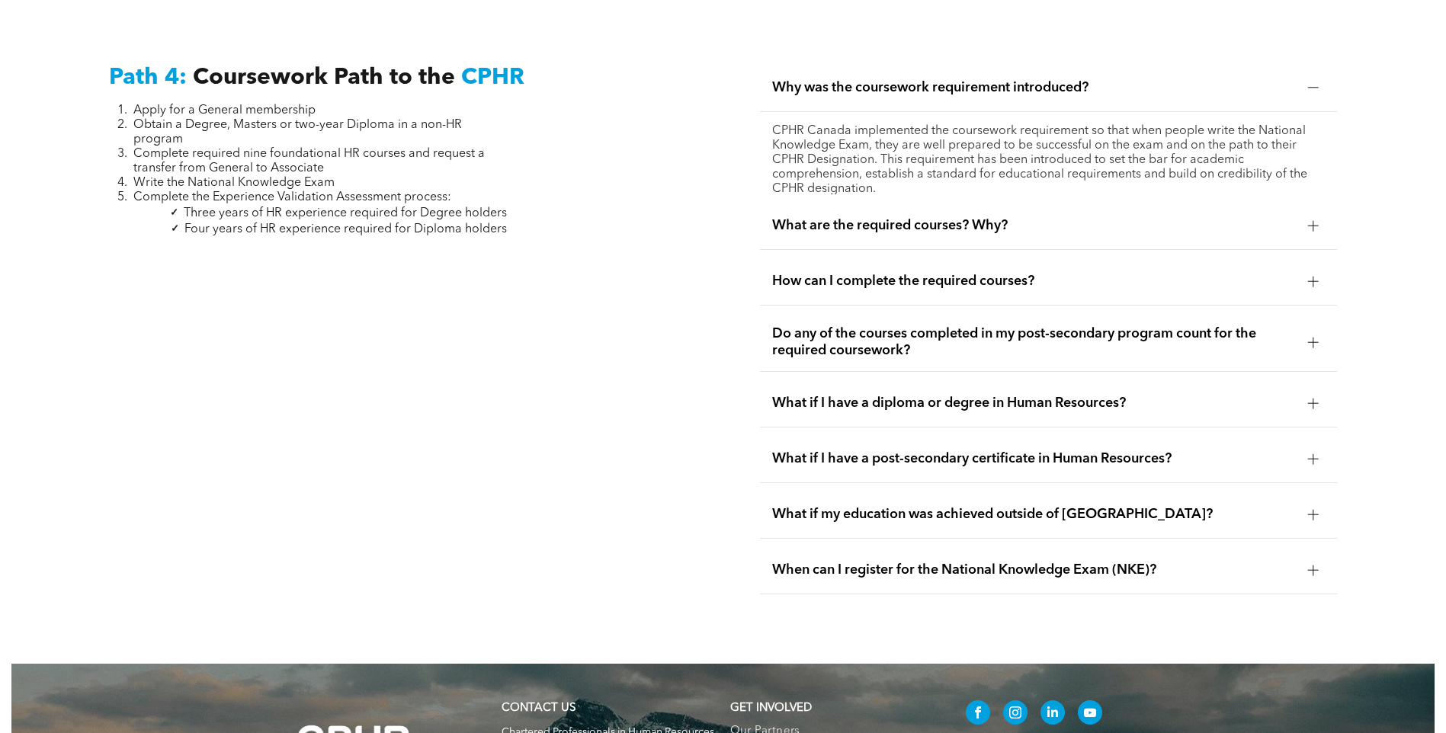
click at [1107, 562] on span "When can I register for the National Knowledge Exam (NKE)?" at bounding box center [1034, 570] width 524 height 17
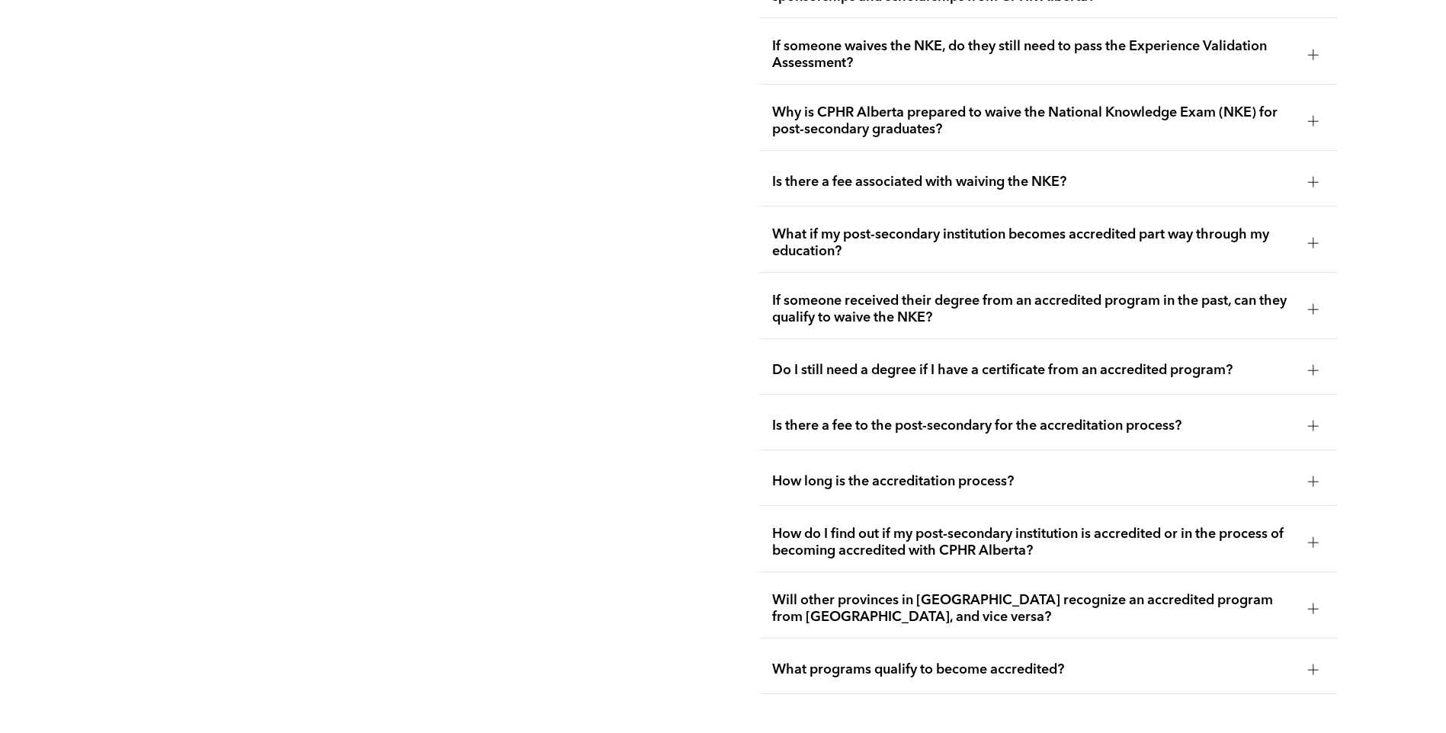
scroll to position [3175, 0]
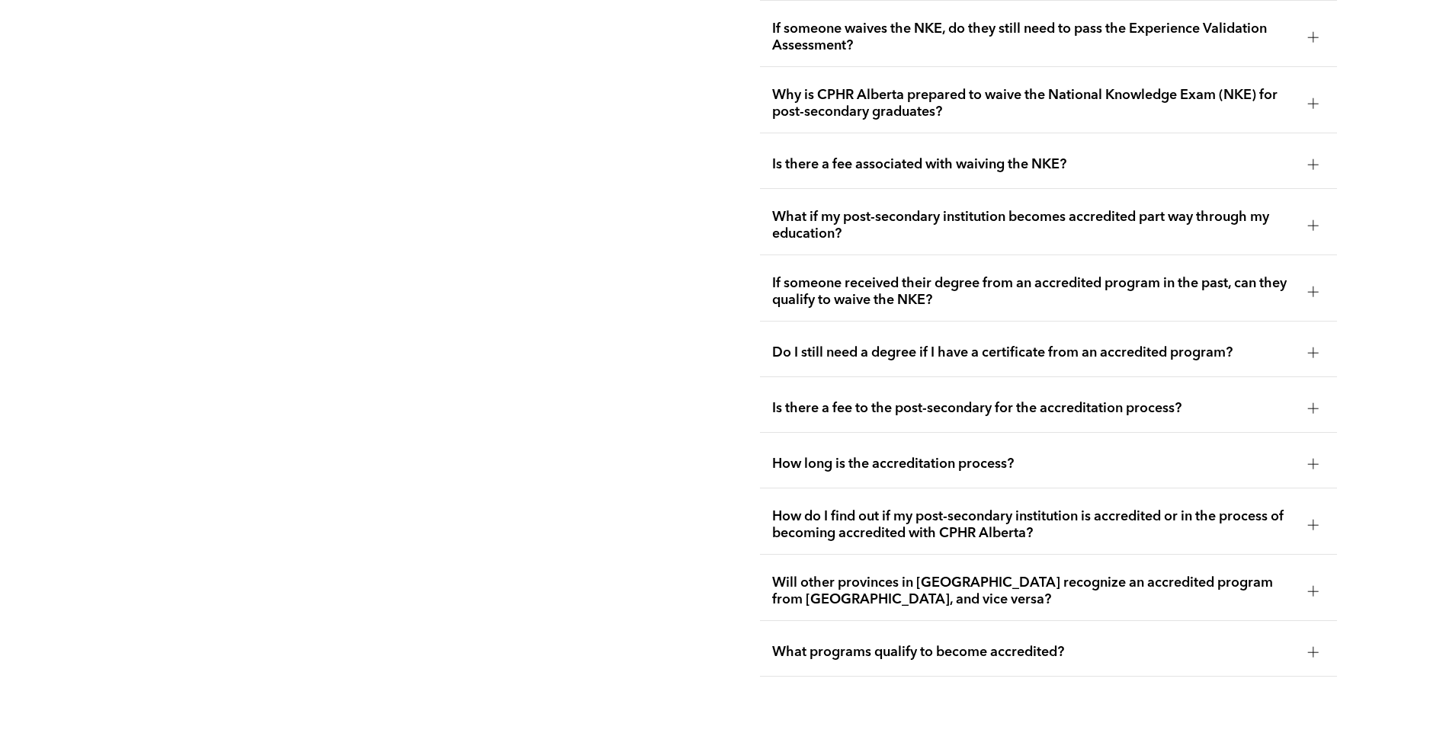
click at [1311, 441] on div "How long is the accreditation process?" at bounding box center [1048, 465] width 577 height 48
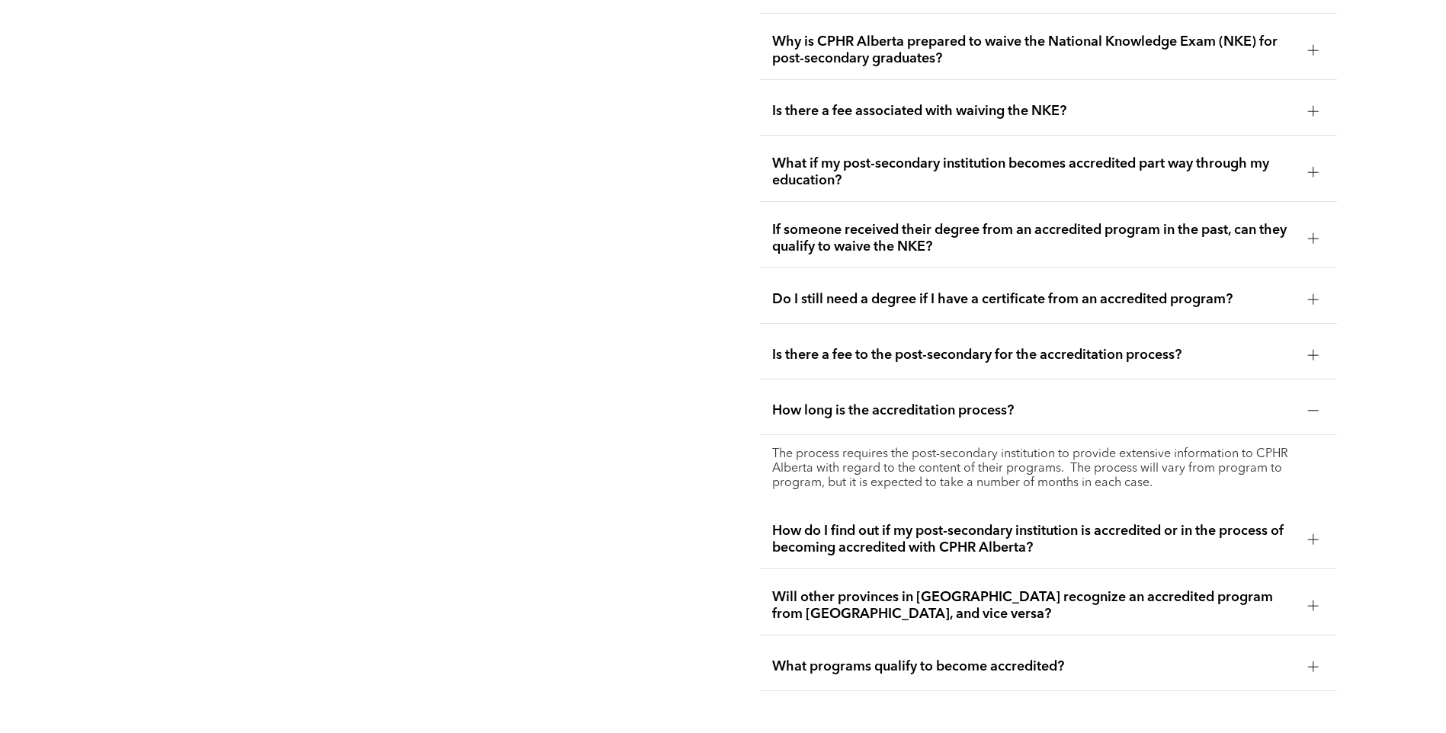
click at [1435, 396] on div "Path 2: Accredited Path to the CPHR Apply for an Associate membership Complete …" at bounding box center [722, 51] width 1423 height 1418
click at [1435, 393] on div "Path 2: Accredited Path to the CPHR Apply for an Associate membership Complete …" at bounding box center [722, 51] width 1423 height 1418
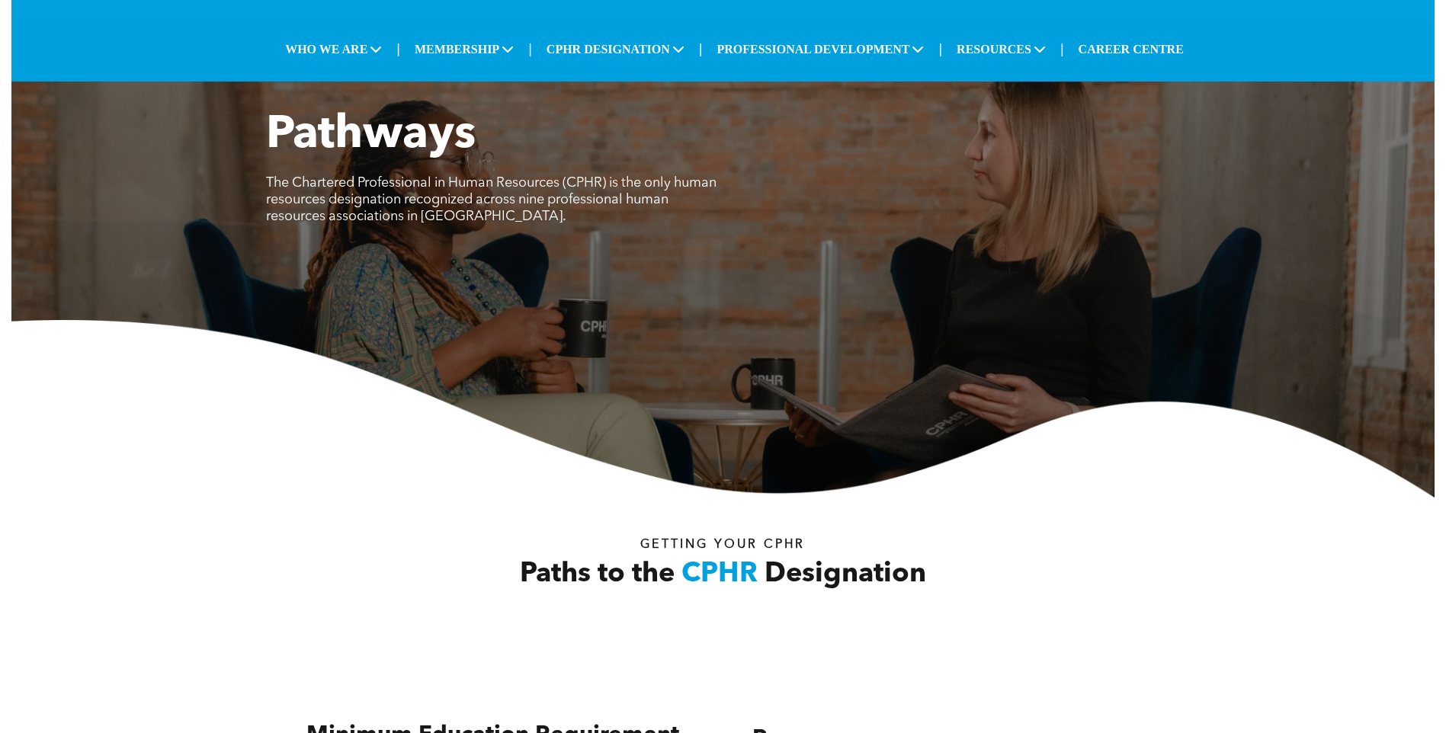
scroll to position [0, 0]
